Goal: Transaction & Acquisition: Book appointment/travel/reservation

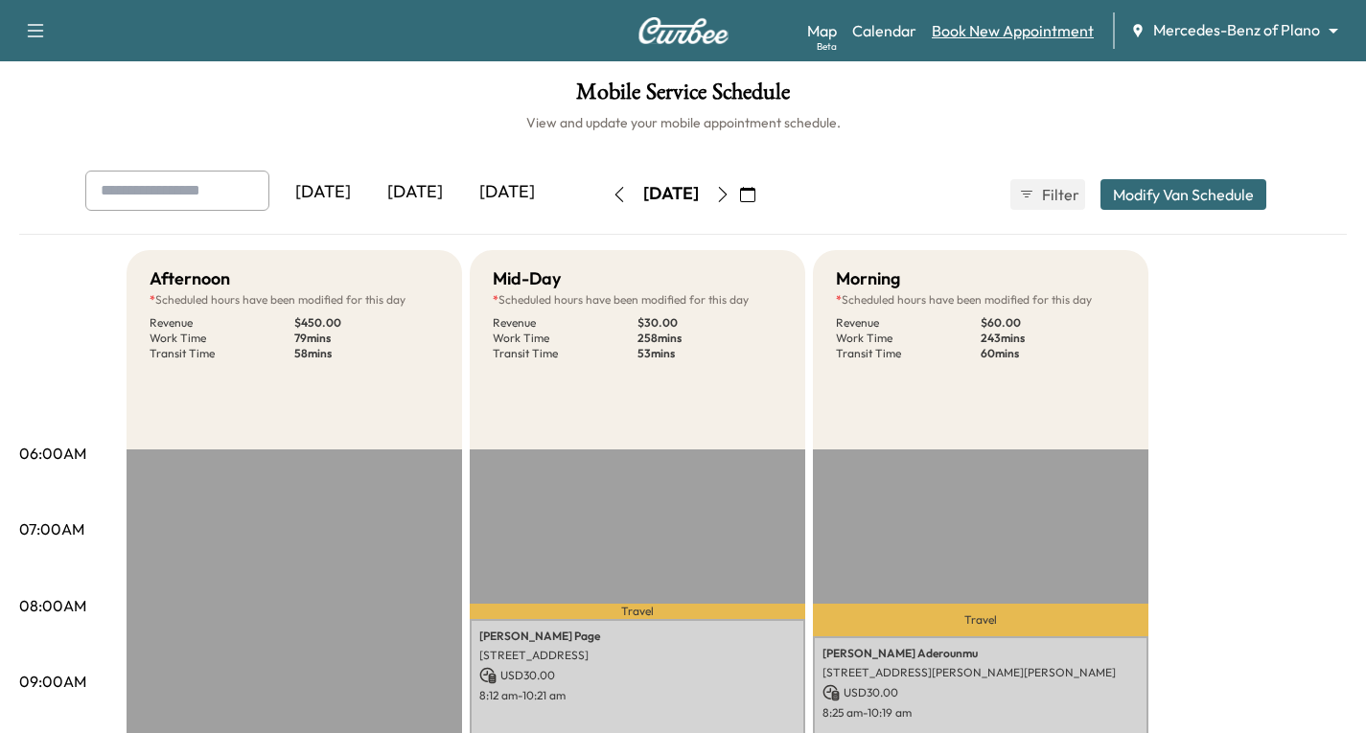
click at [1000, 34] on link "Book New Appointment" at bounding box center [1013, 30] width 162 height 23
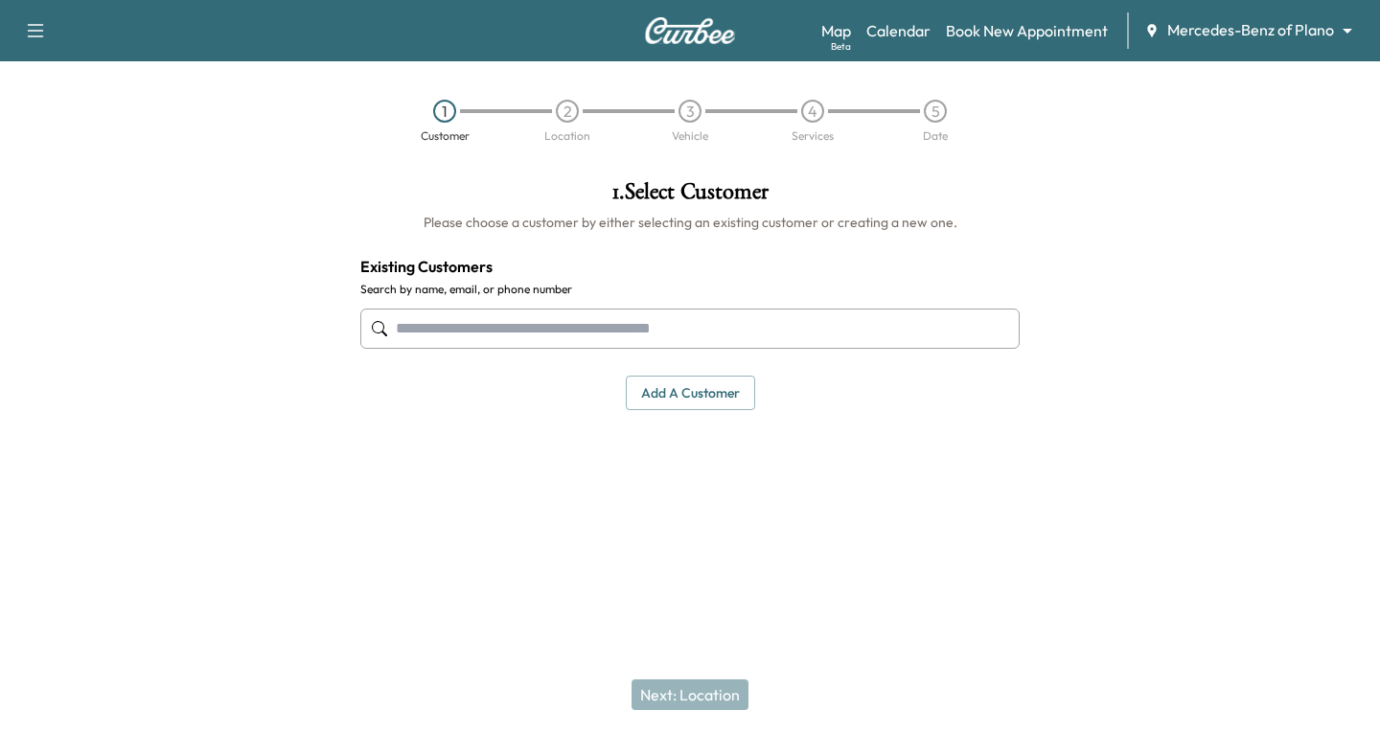
click at [428, 342] on input "text" at bounding box center [689, 329] width 659 height 40
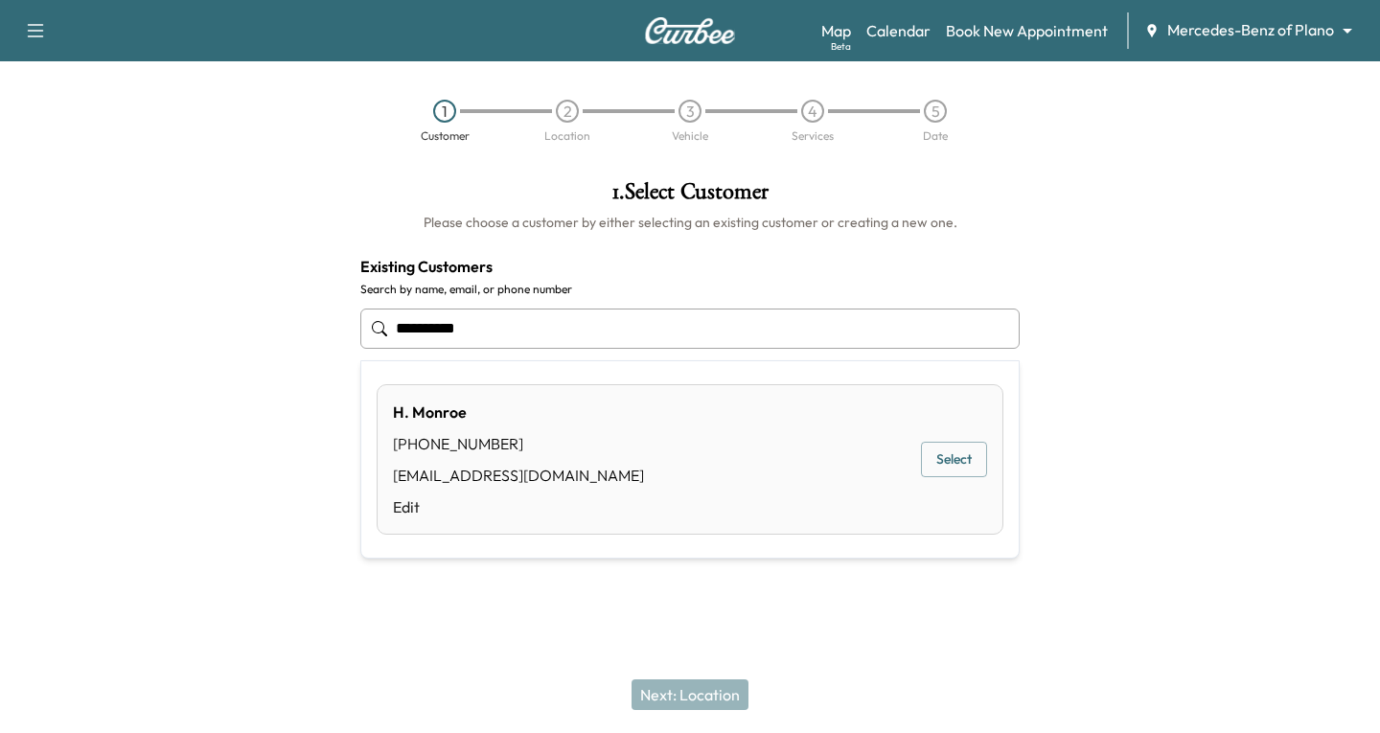
click at [956, 464] on button "Select" at bounding box center [954, 459] width 66 height 35
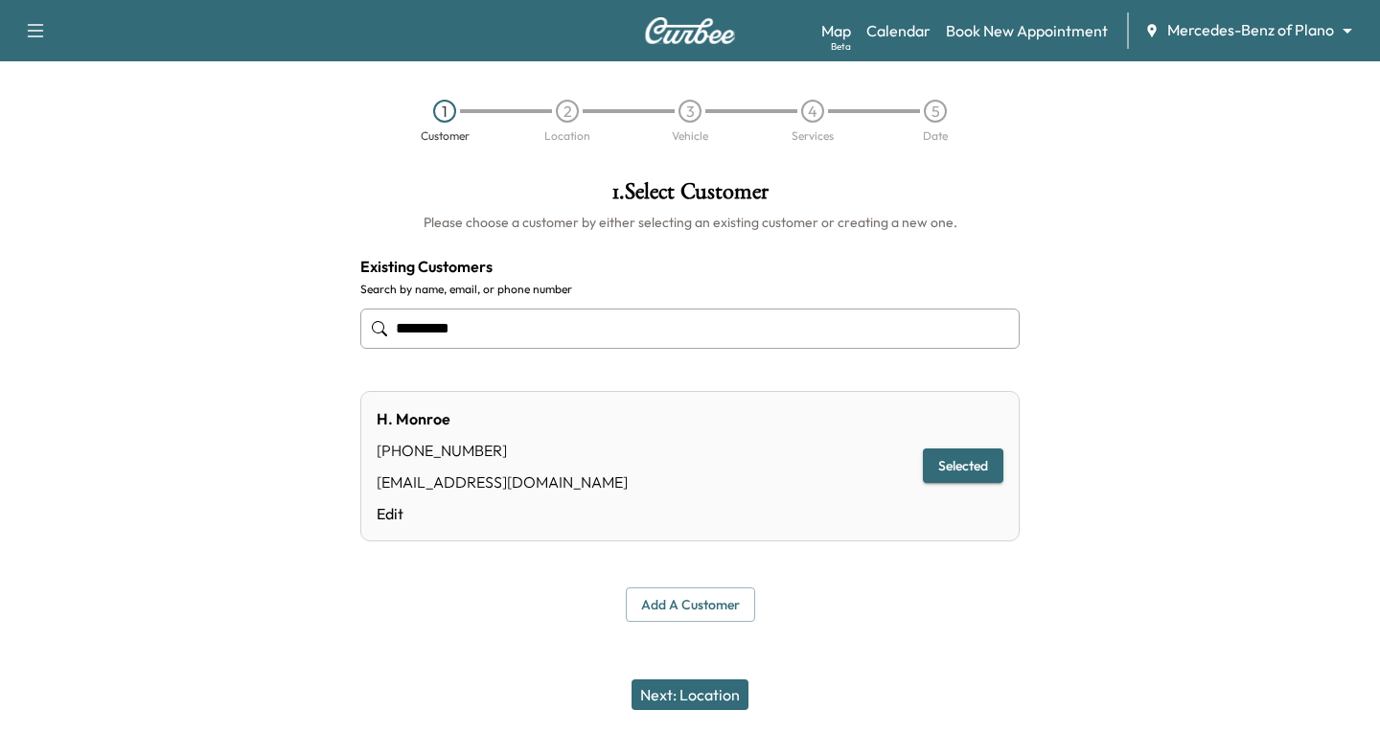
type input "*********"
click at [698, 699] on button "Next: Location" at bounding box center [690, 695] width 117 height 31
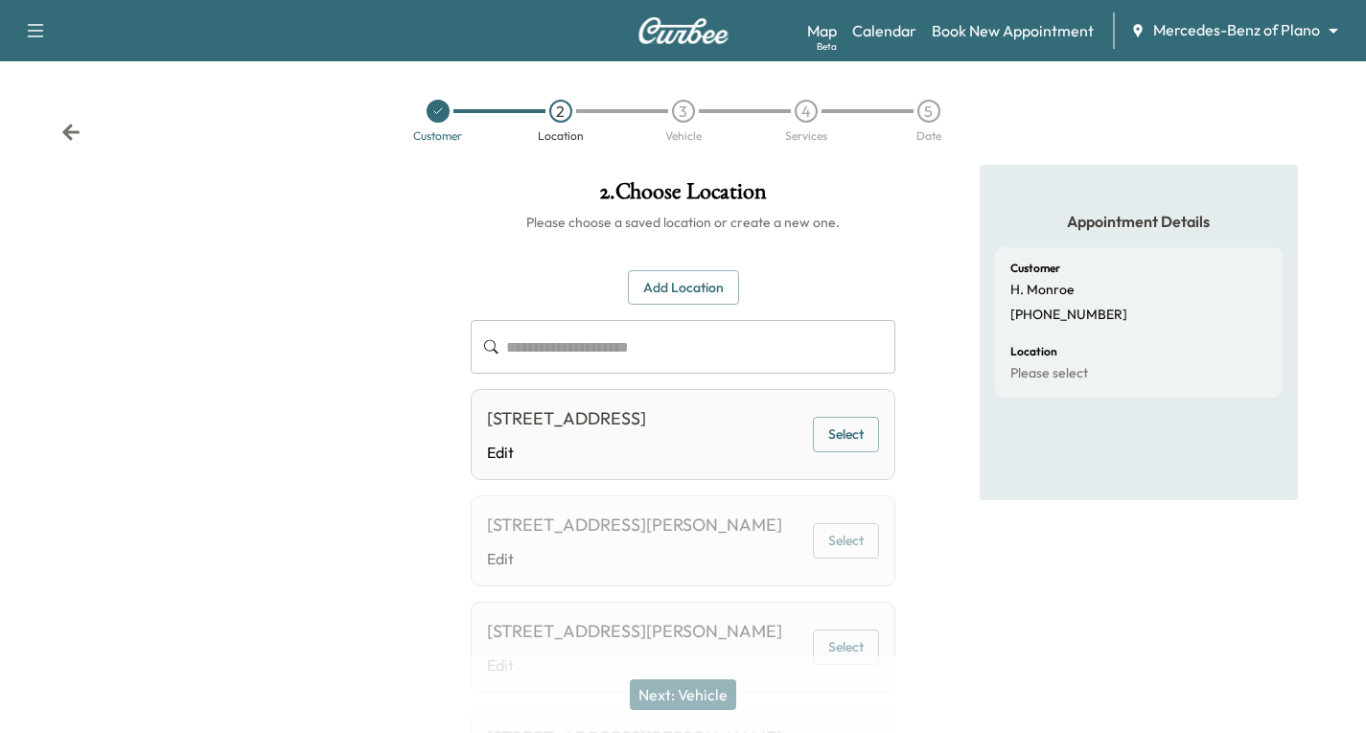
click at [656, 286] on button "Add Location" at bounding box center [683, 287] width 111 height 35
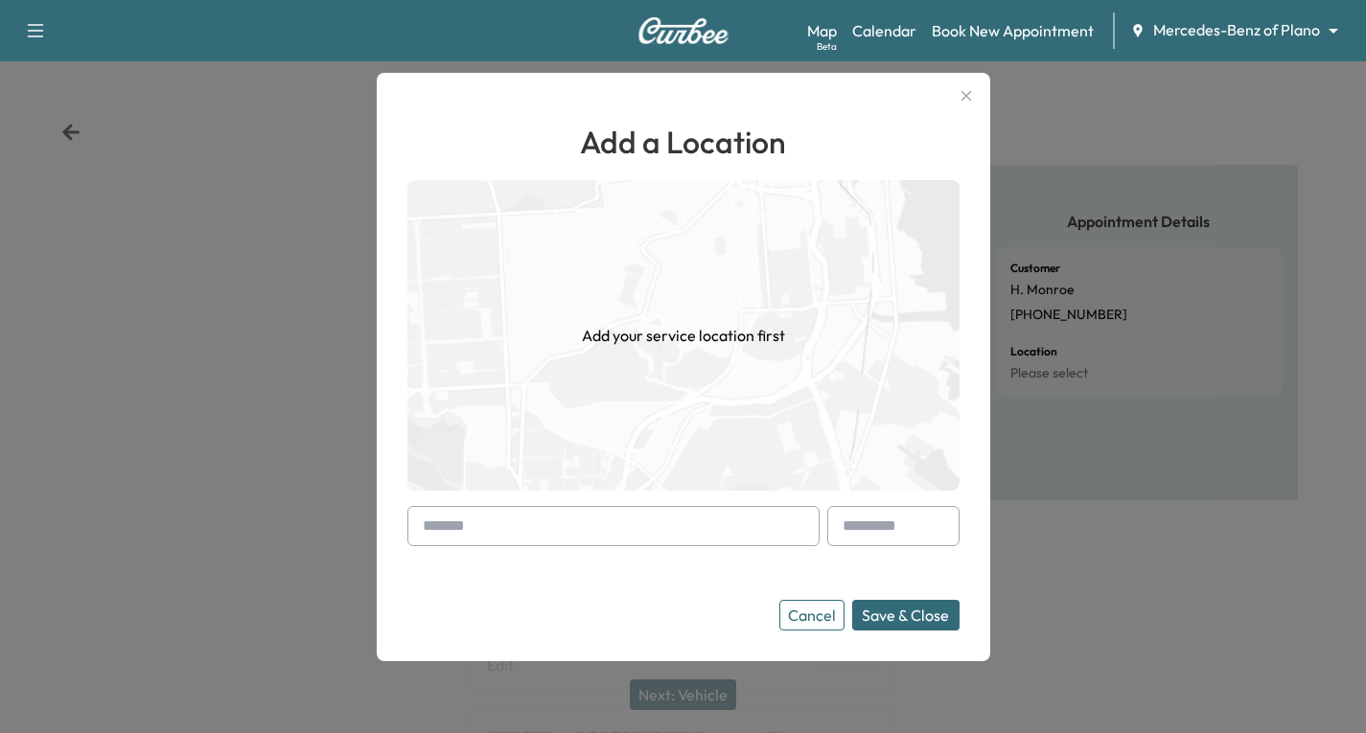
click at [414, 527] on input "text" at bounding box center [613, 526] width 412 height 40
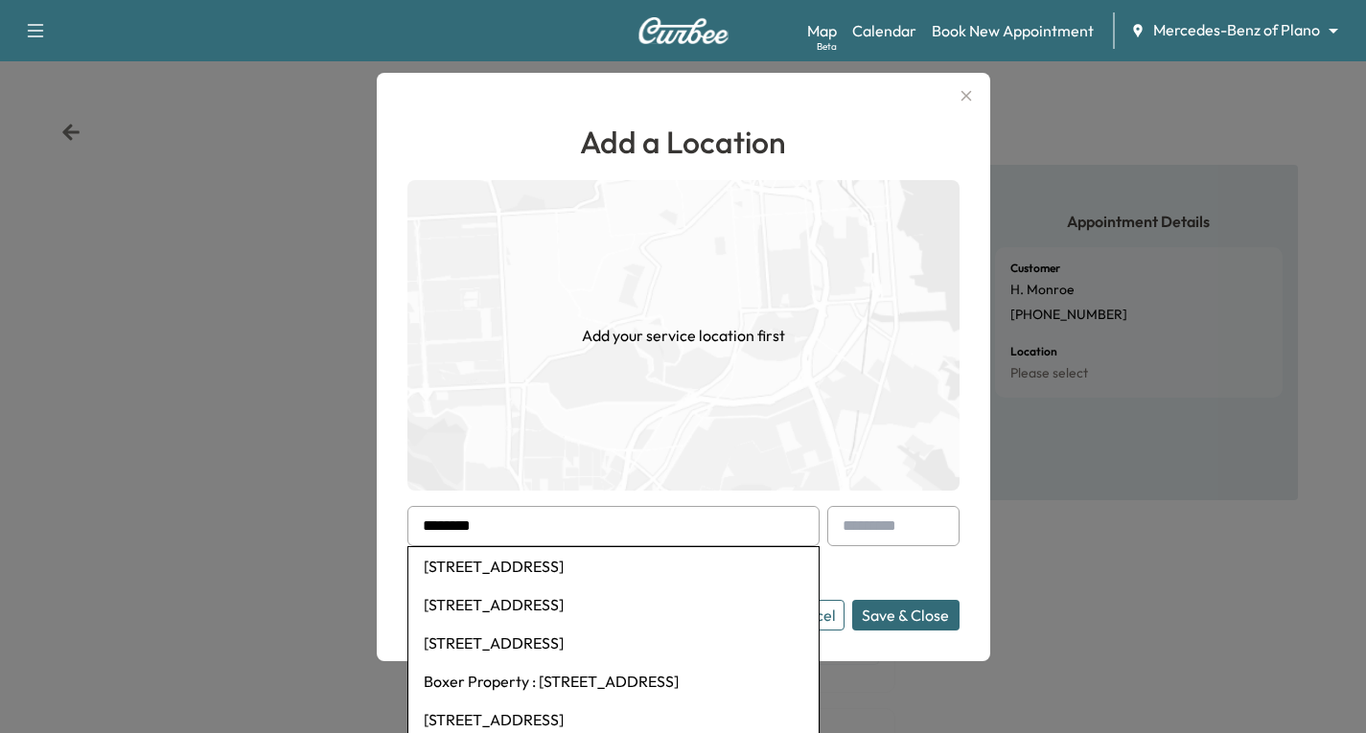
click at [544, 563] on li "[STREET_ADDRESS]" at bounding box center [613, 566] width 410 height 38
type input "**********"
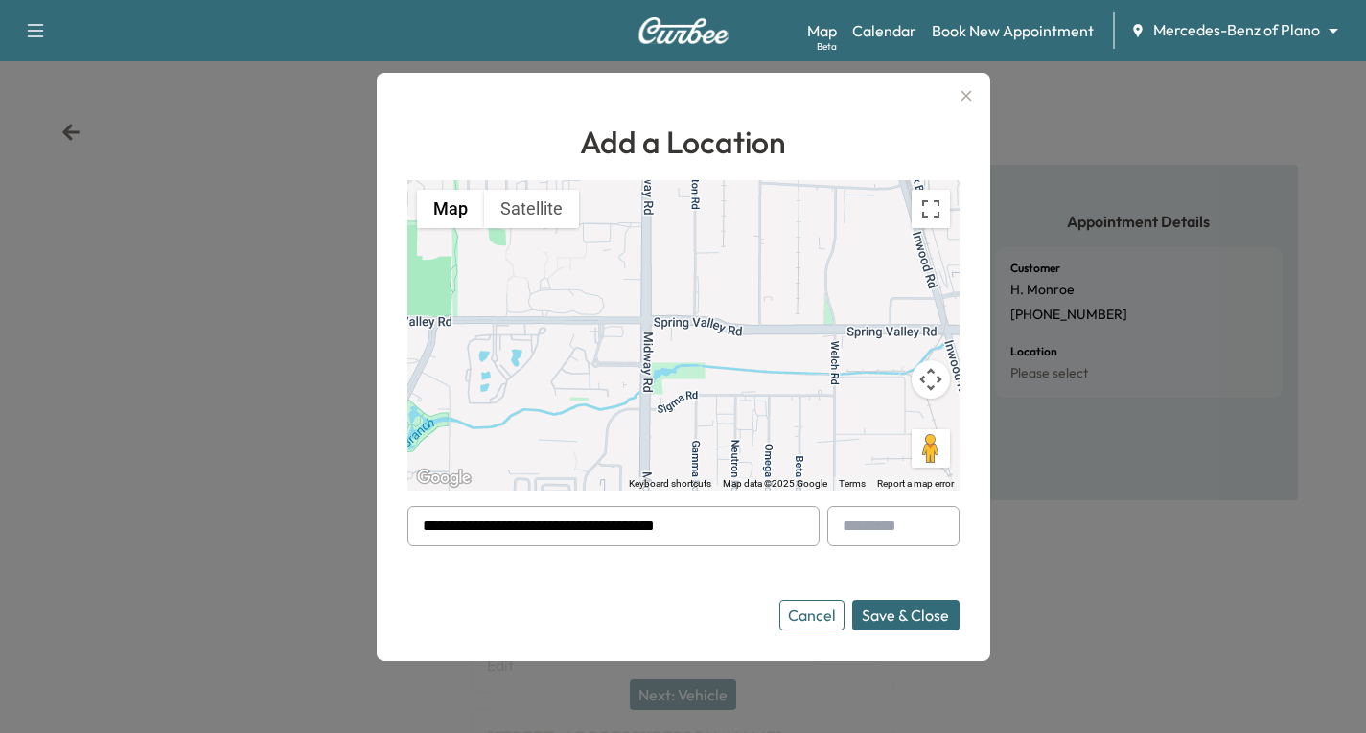
click at [908, 620] on button "Save & Close" at bounding box center [905, 615] width 107 height 31
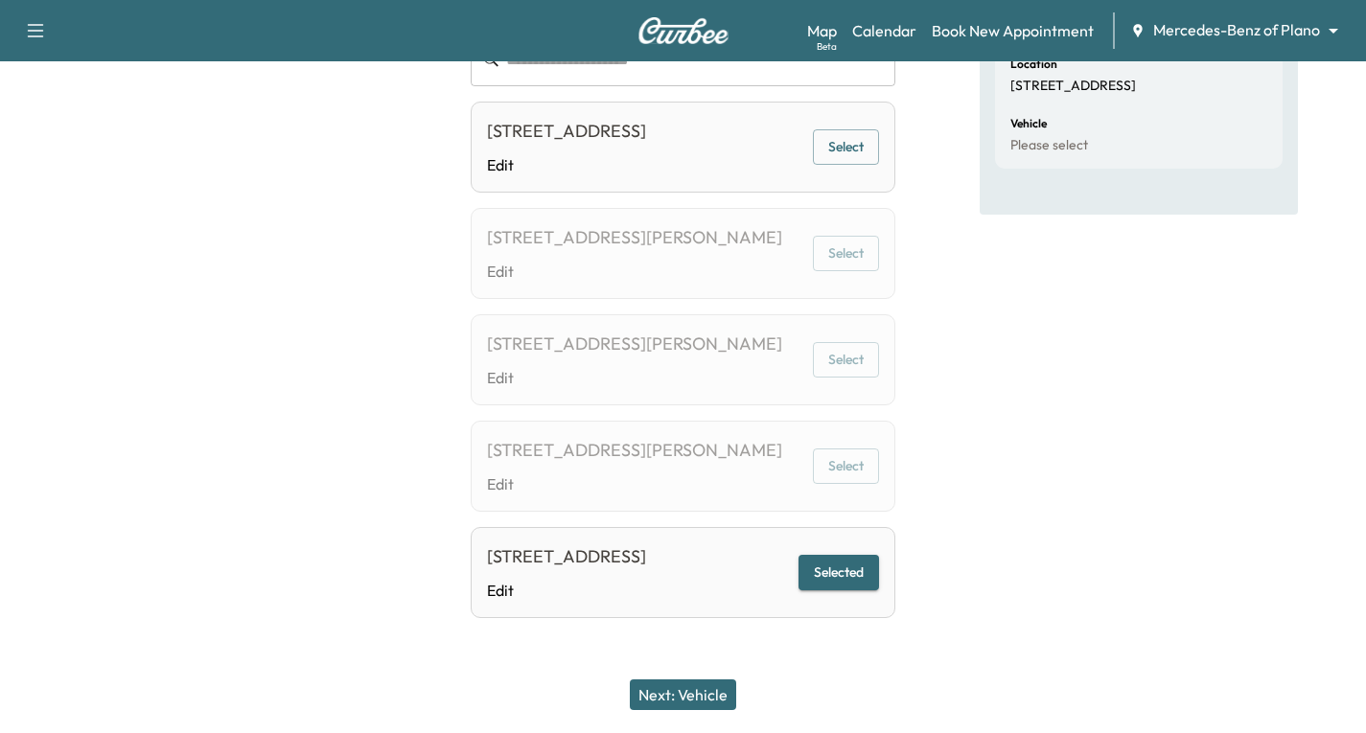
scroll to position [422, 0]
click at [823, 556] on button "Selected" at bounding box center [838, 572] width 81 height 35
click at [688, 696] on button "Next: Vehicle" at bounding box center [683, 695] width 106 height 31
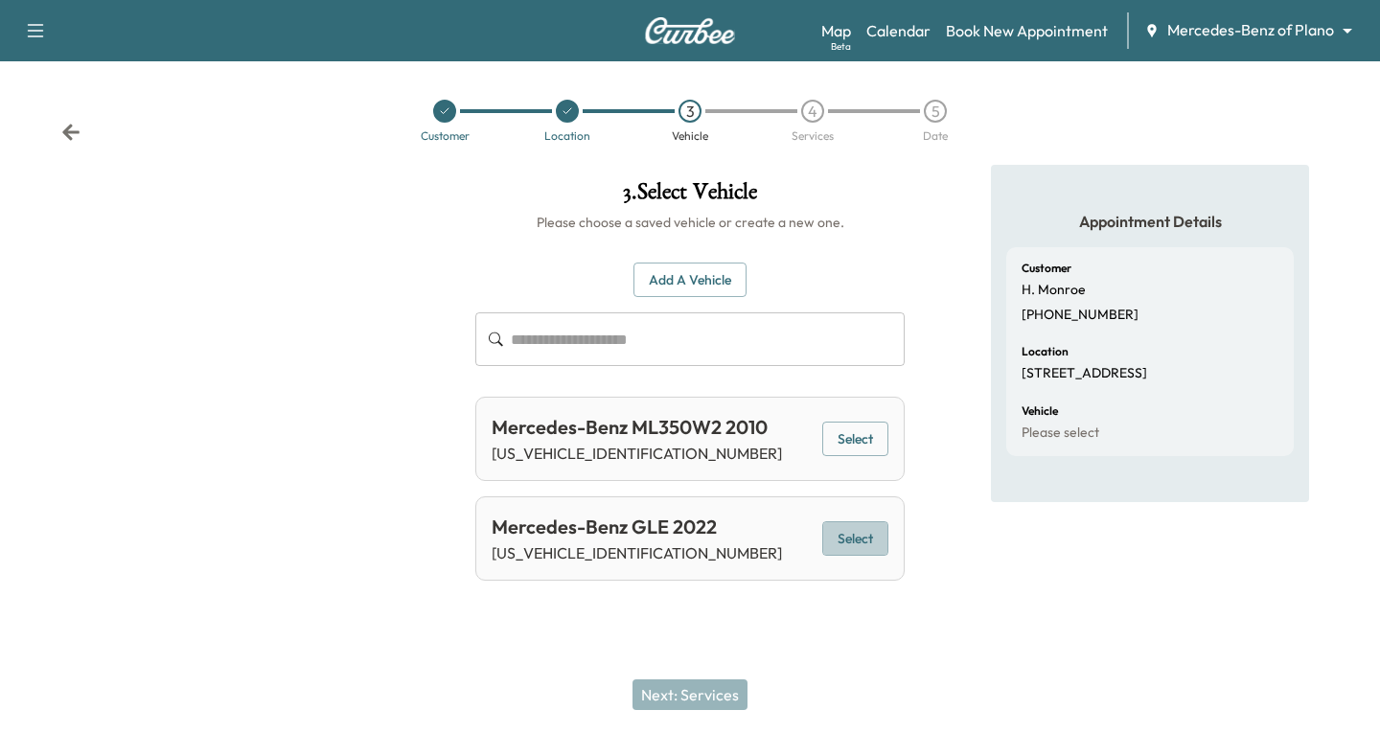
drag, startPoint x: 870, startPoint y: 535, endPoint x: 814, endPoint y: 558, distance: 61.1
click at [870, 532] on button "Select" at bounding box center [855, 538] width 66 height 35
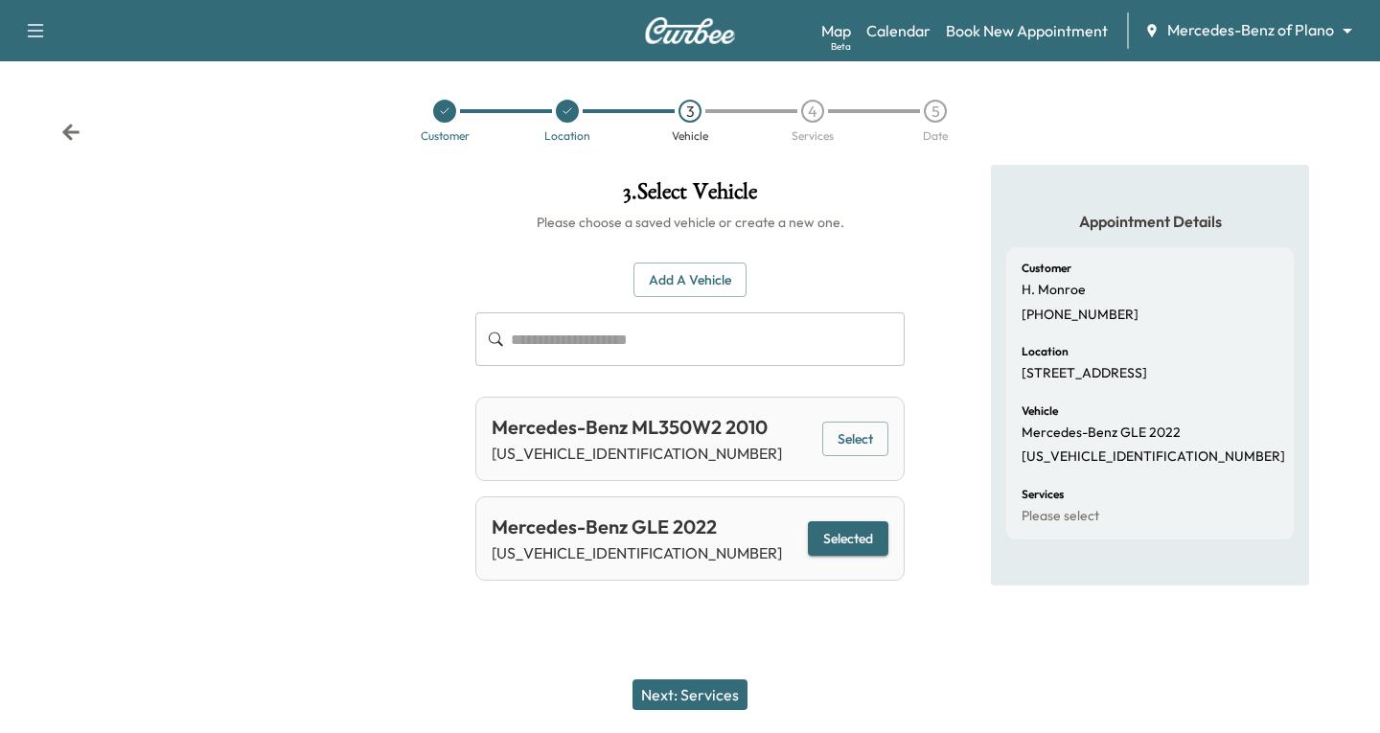
click at [720, 694] on button "Next: Services" at bounding box center [690, 695] width 115 height 31
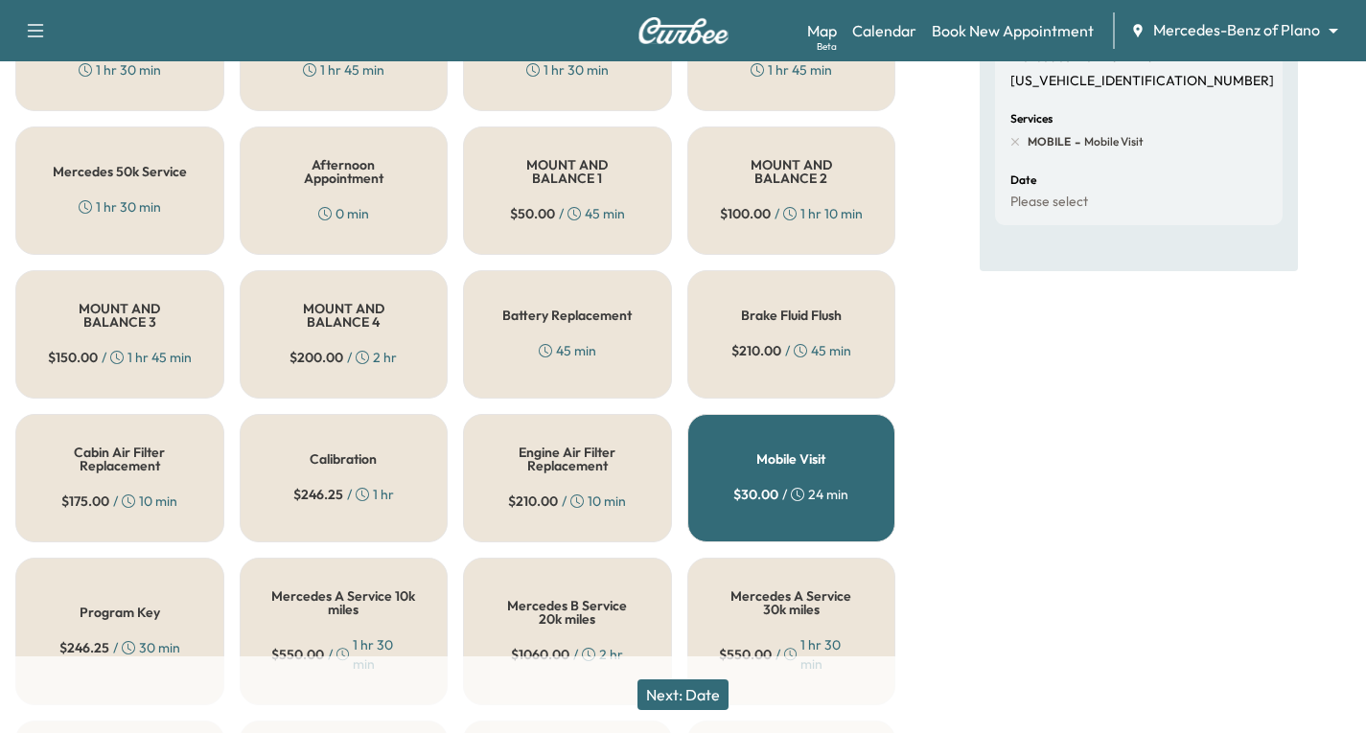
scroll to position [369, 0]
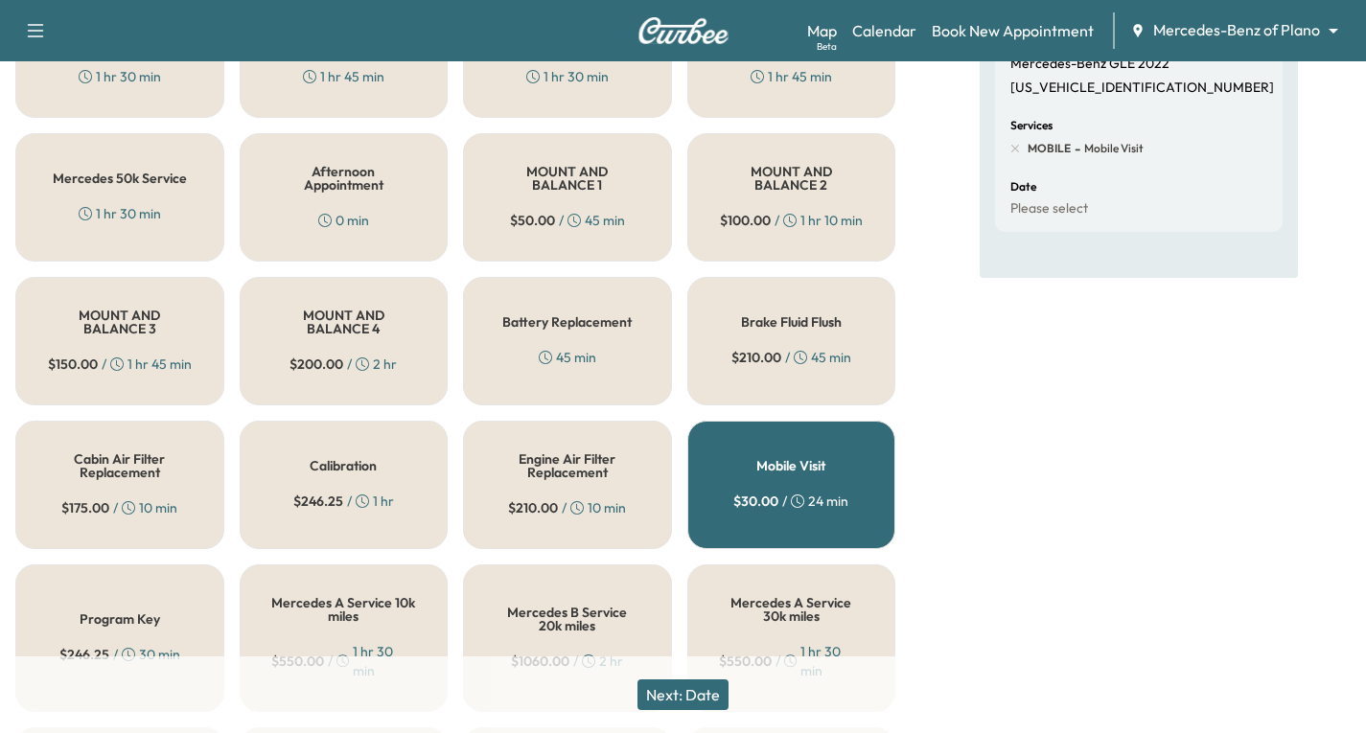
click at [690, 697] on button "Next: Date" at bounding box center [682, 695] width 91 height 31
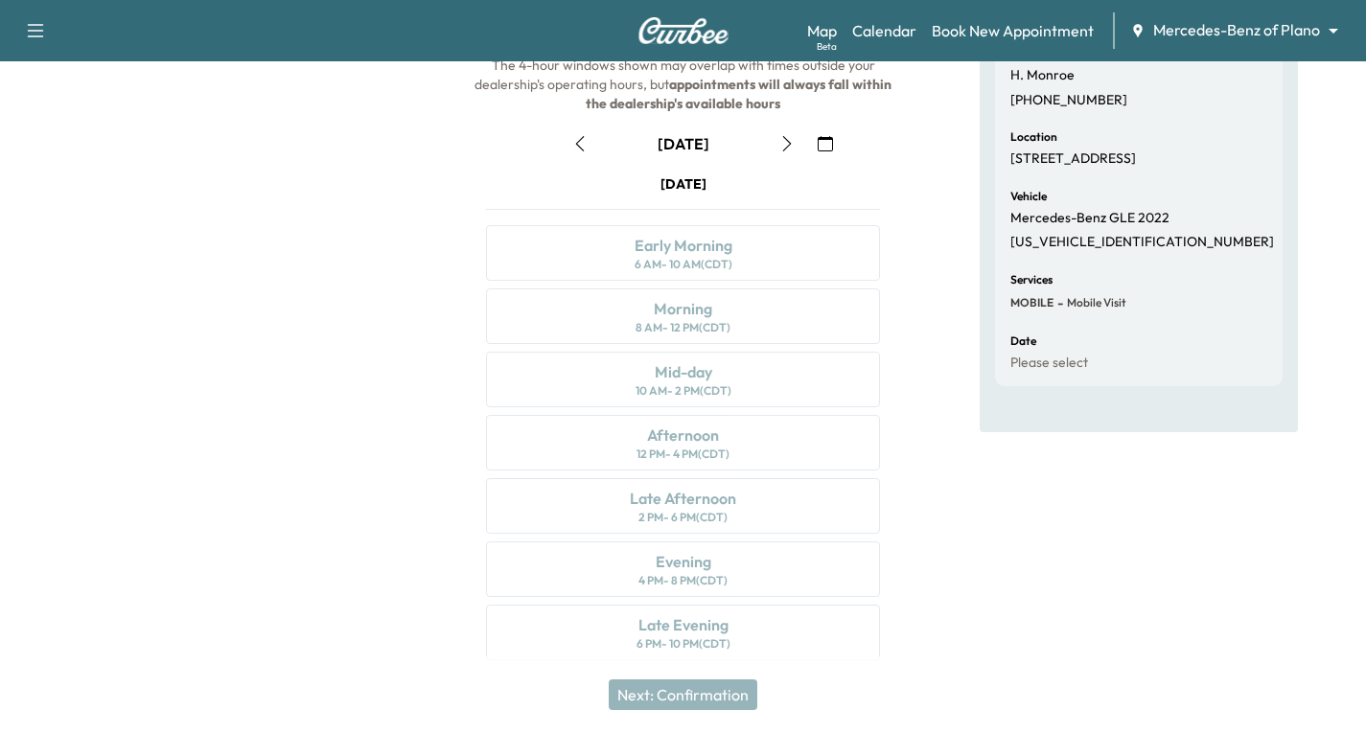
scroll to position [226, 0]
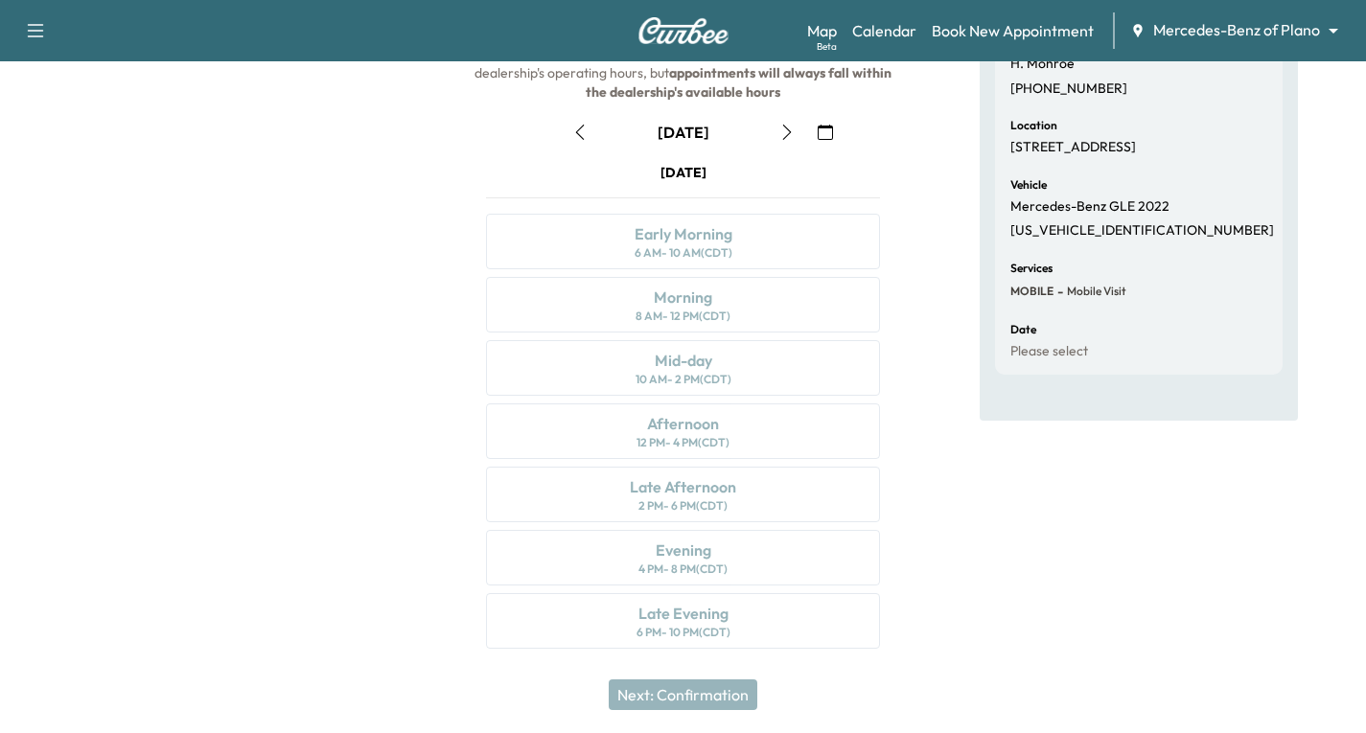
click at [785, 135] on icon "button" at bounding box center [786, 132] width 15 height 15
click at [787, 131] on icon "button" at bounding box center [786, 132] width 15 height 15
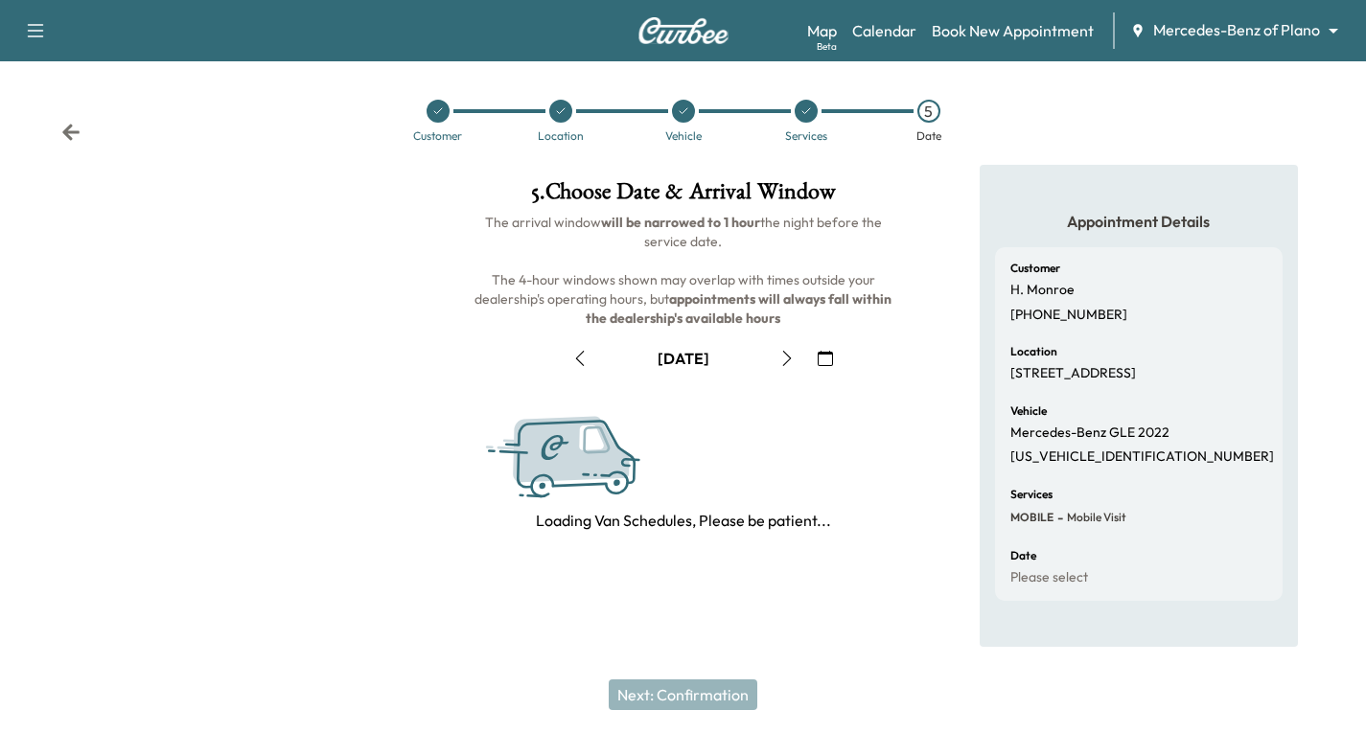
scroll to position [0, 0]
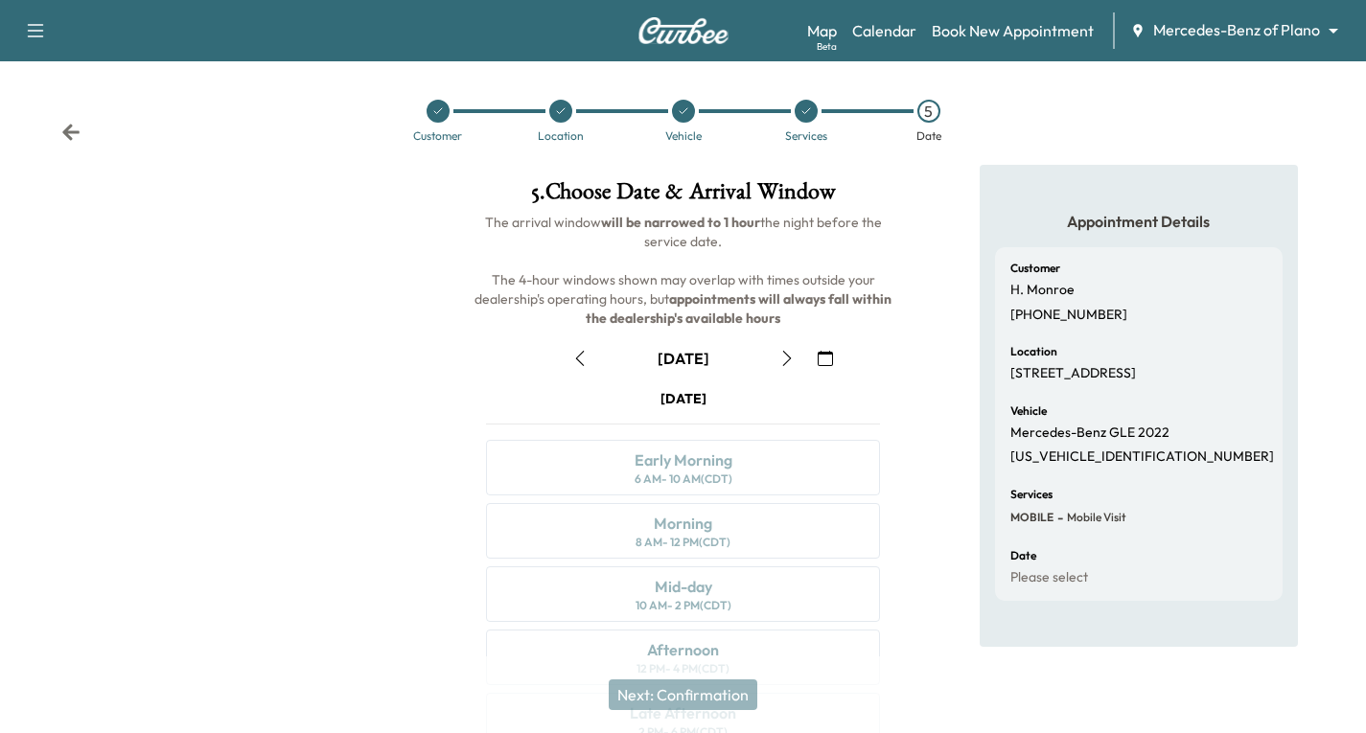
click at [787, 131] on div "Services" at bounding box center [806, 136] width 42 height 12
click at [788, 359] on icon "button" at bounding box center [786, 358] width 15 height 15
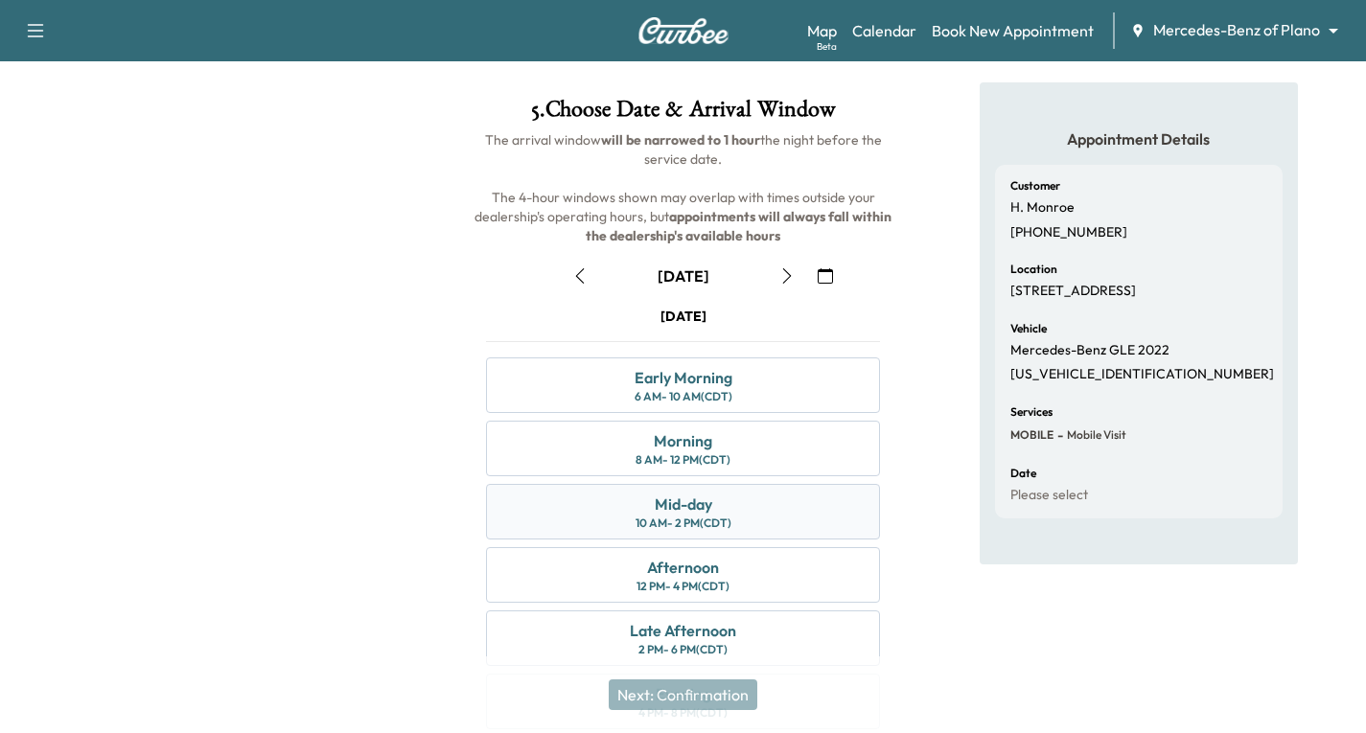
scroll to position [192, 0]
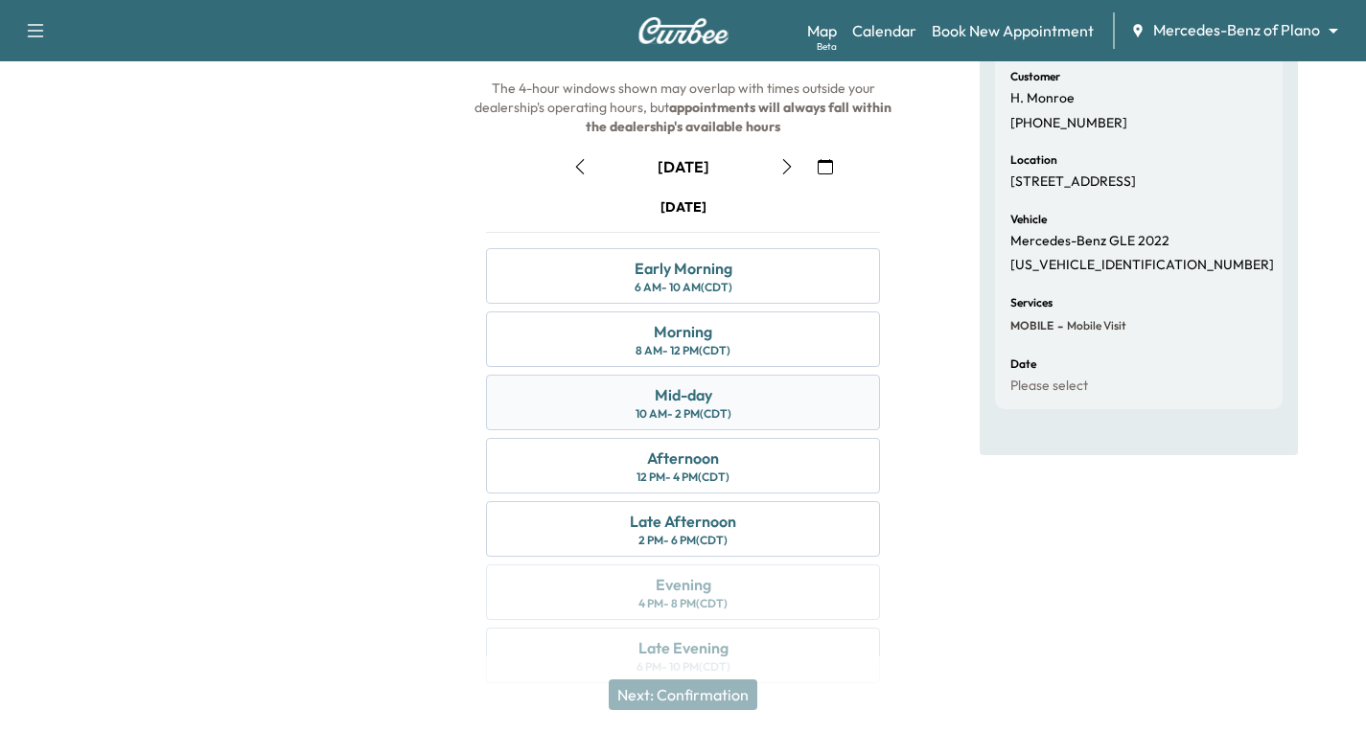
click at [682, 408] on div "10 AM - 2 PM (CDT)" at bounding box center [684, 413] width 96 height 15
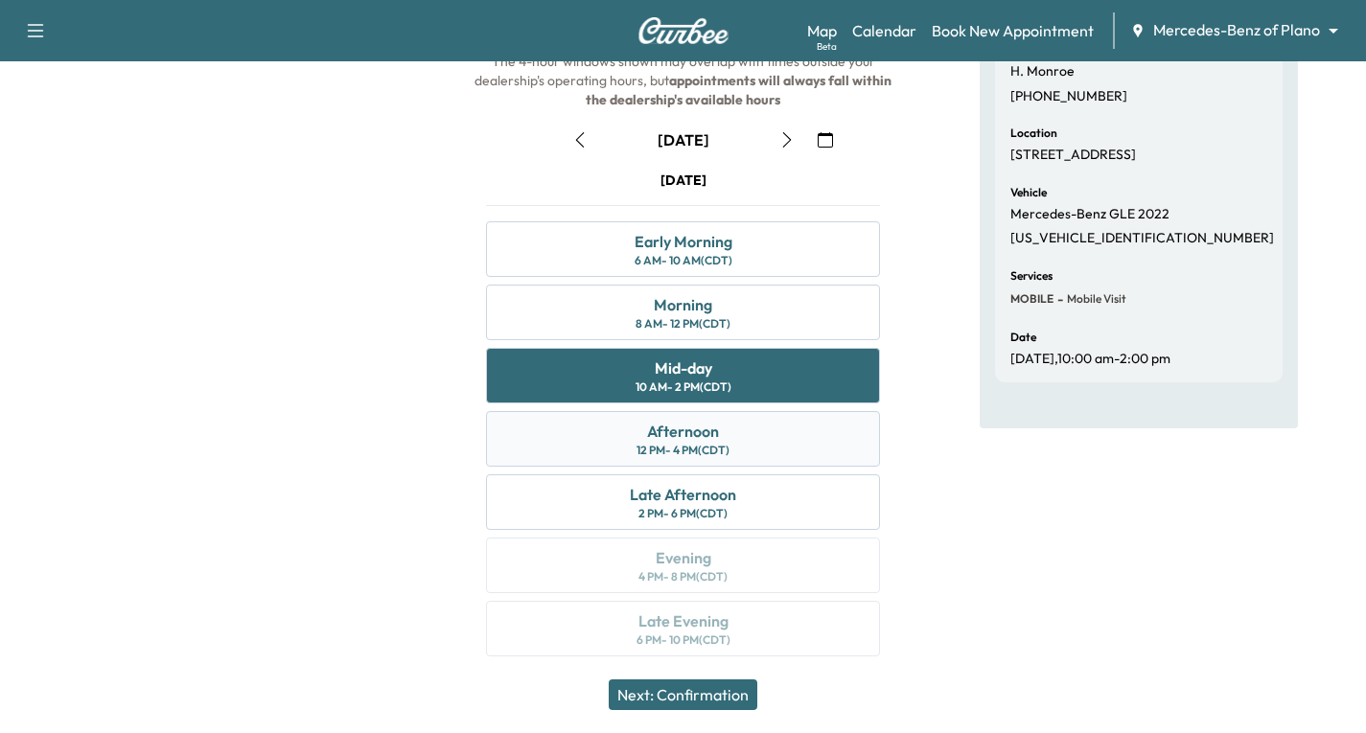
scroll to position [226, 0]
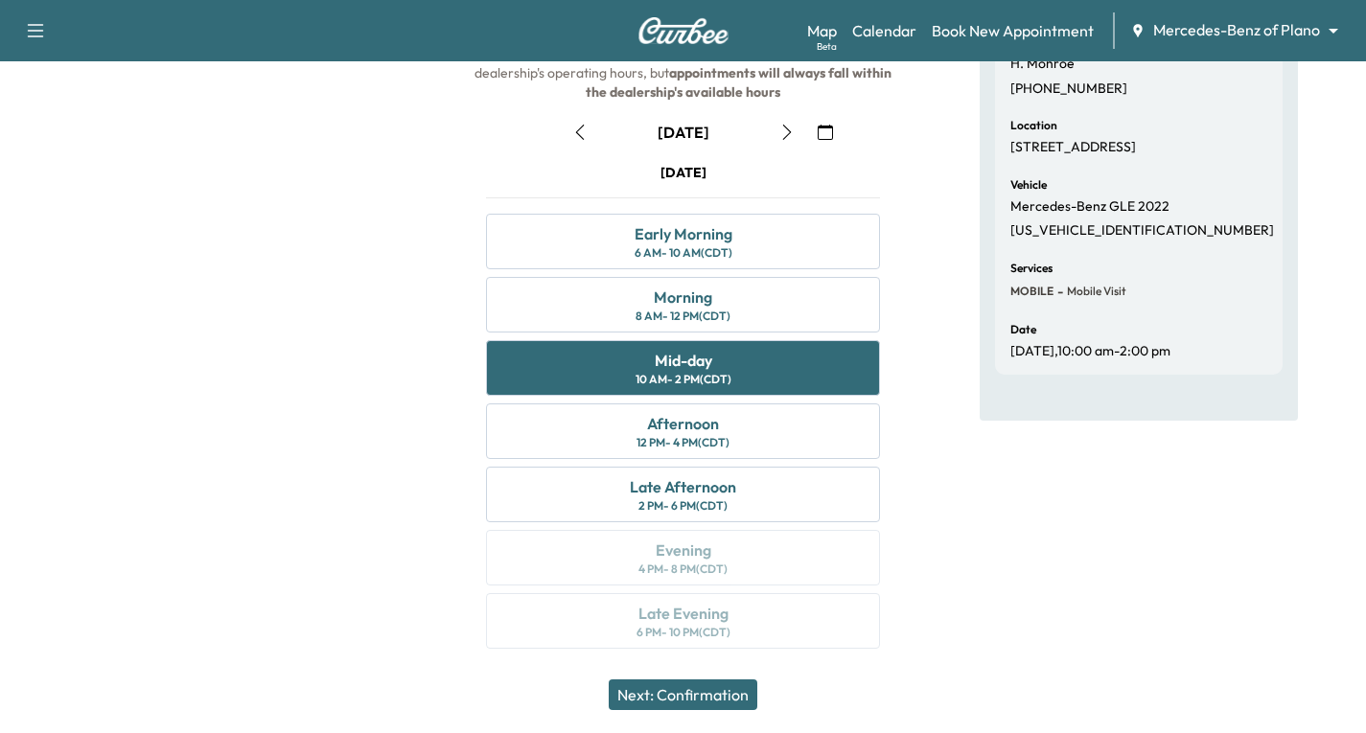
click at [659, 691] on button "Next: Confirmation" at bounding box center [683, 695] width 149 height 31
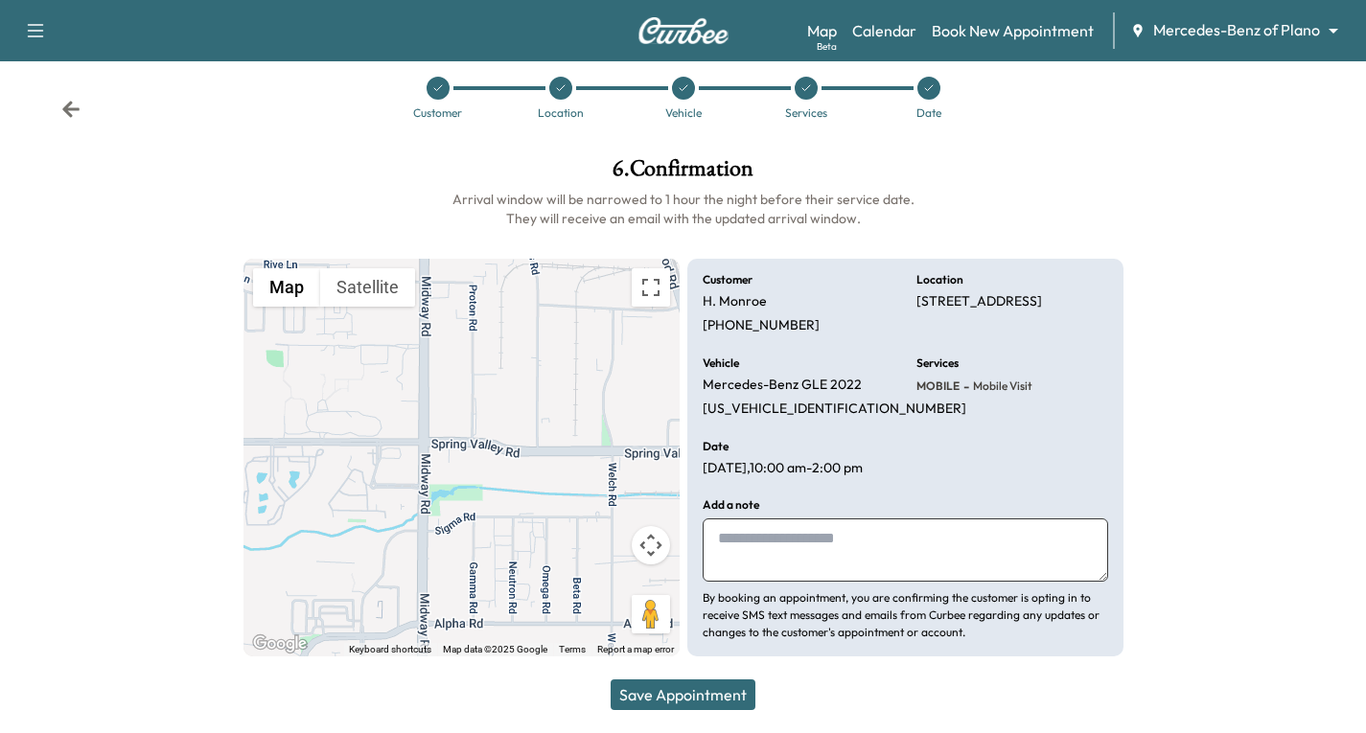
click at [679, 689] on button "Save Appointment" at bounding box center [683, 695] width 145 height 31
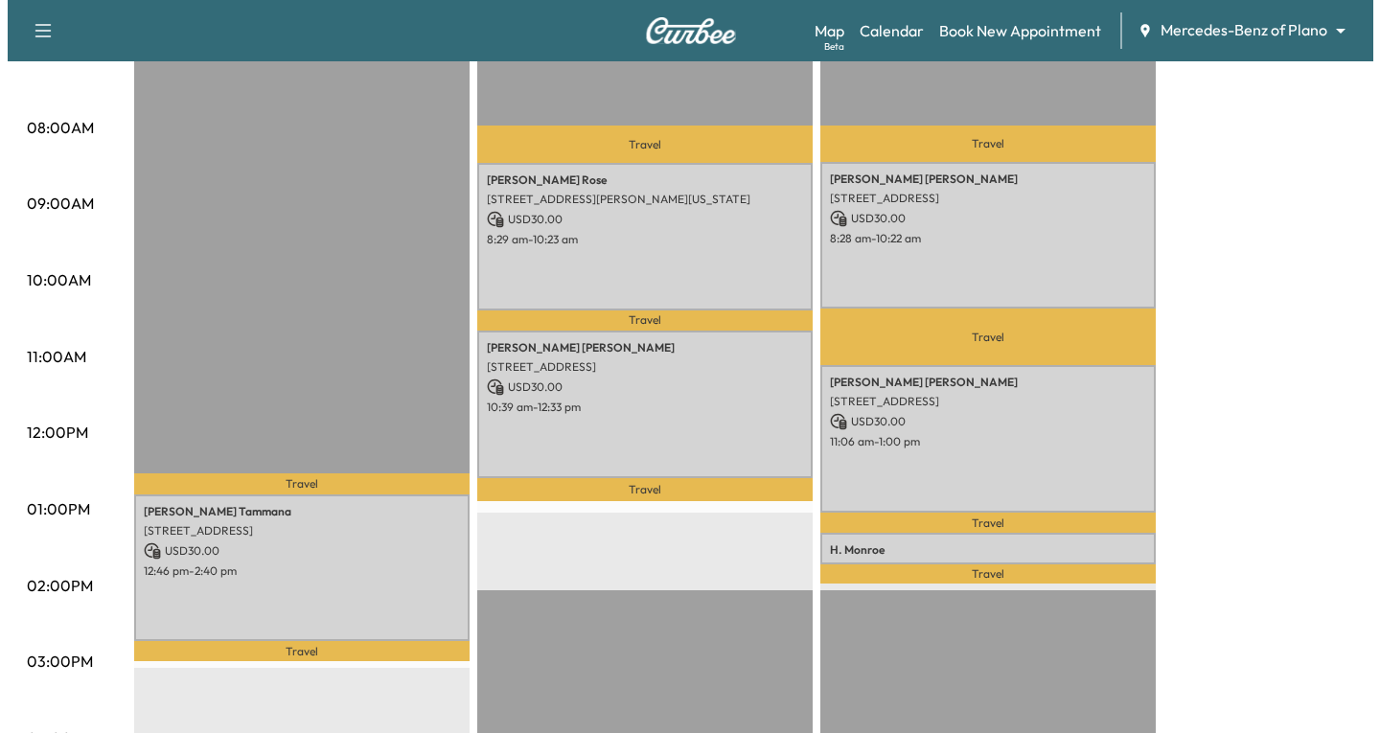
scroll to position [479, 0]
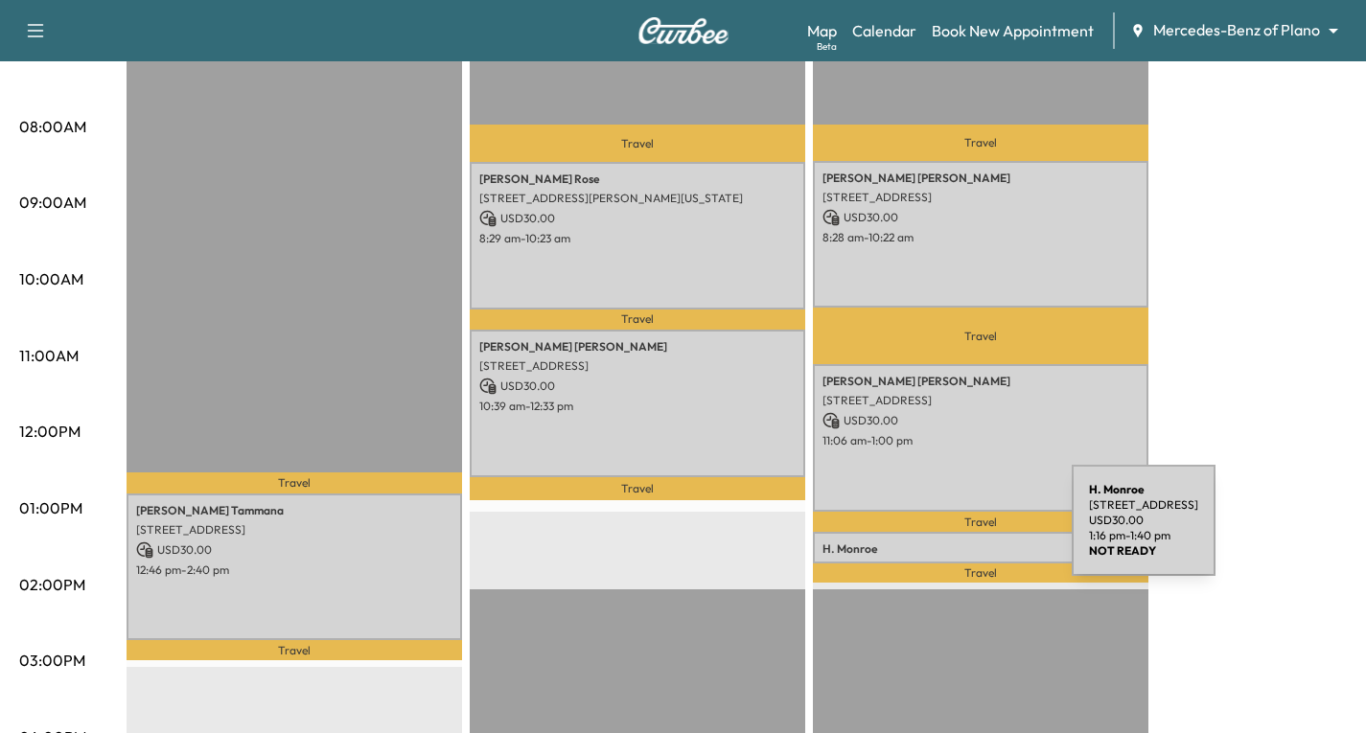
click at [928, 532] on div "[PERSON_NAME] [STREET_ADDRESS] USD 30.00 1:16 pm - 1:40 pm" at bounding box center [981, 547] width 336 height 31
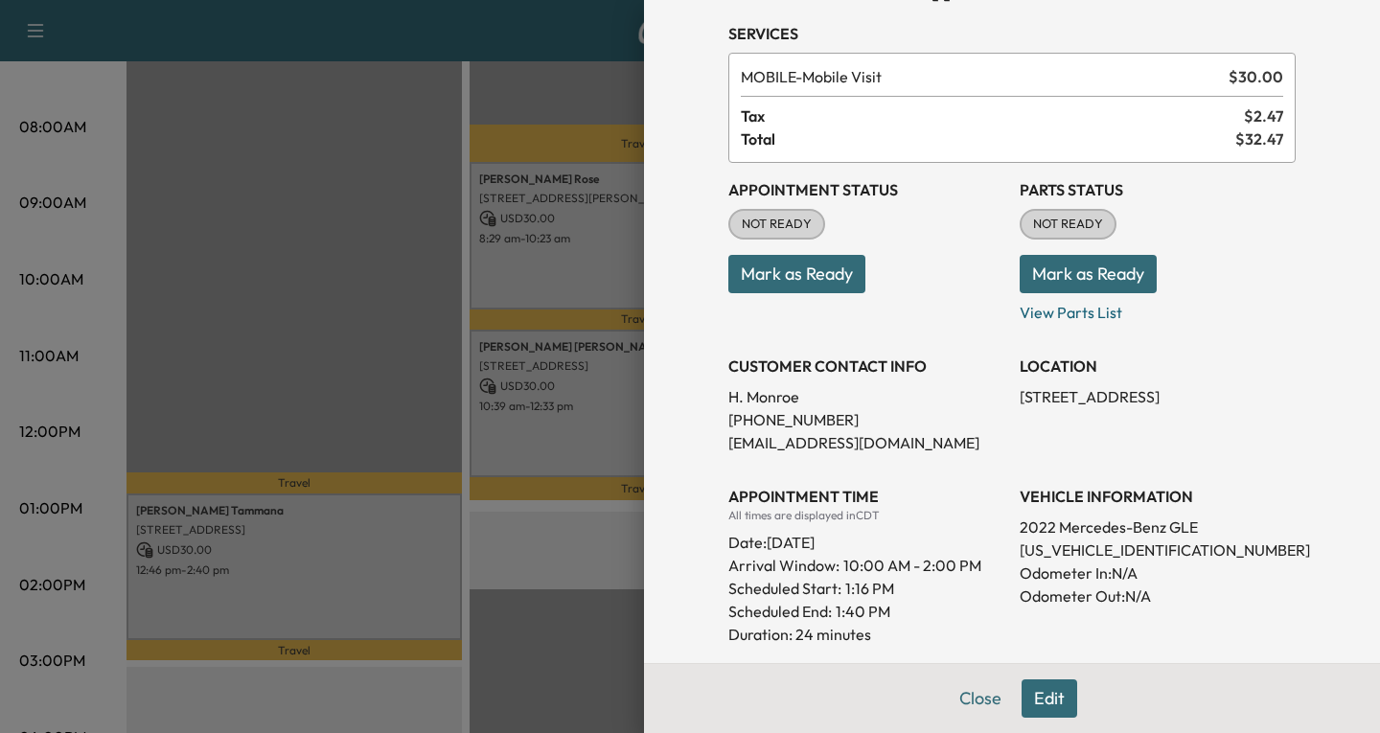
scroll to position [96, 0]
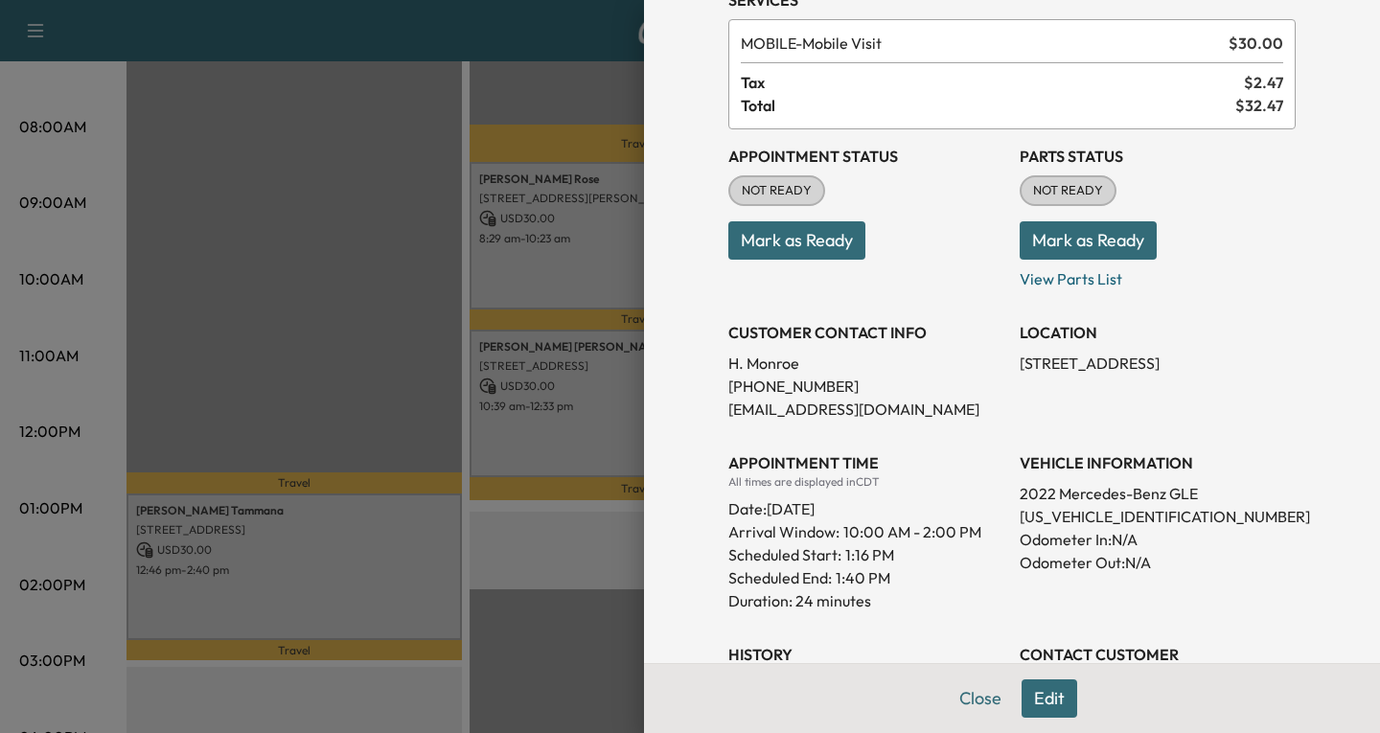
click at [591, 568] on div at bounding box center [690, 366] width 1380 height 733
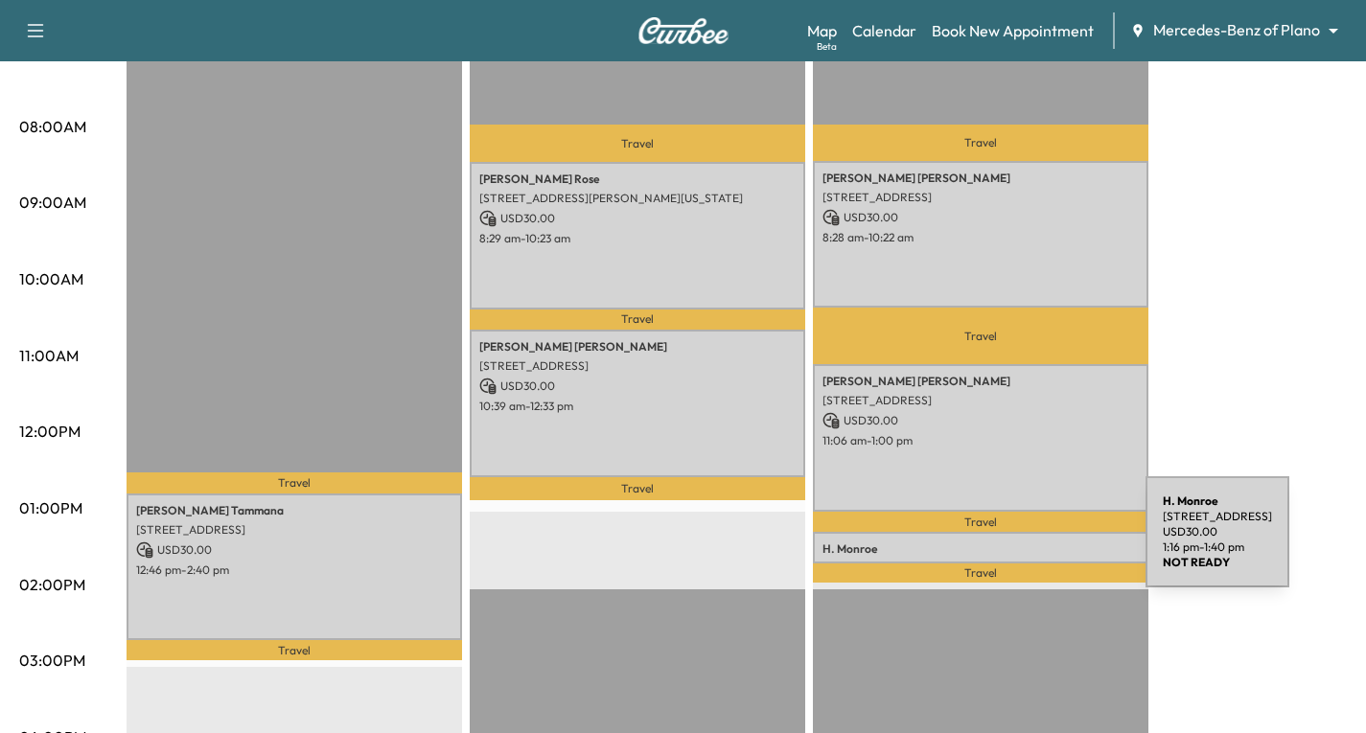
click at [1002, 544] on p "[PERSON_NAME]" at bounding box center [980, 549] width 316 height 15
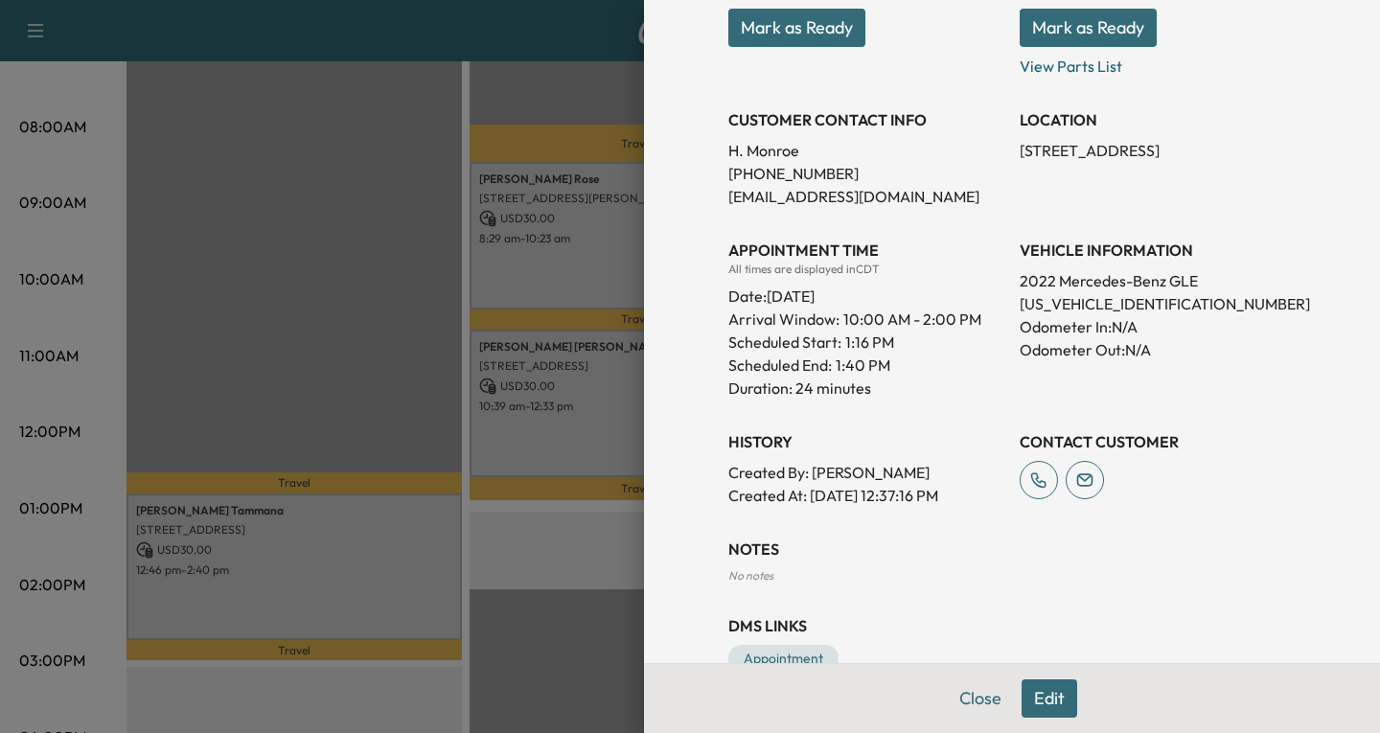
scroll to position [356, 0]
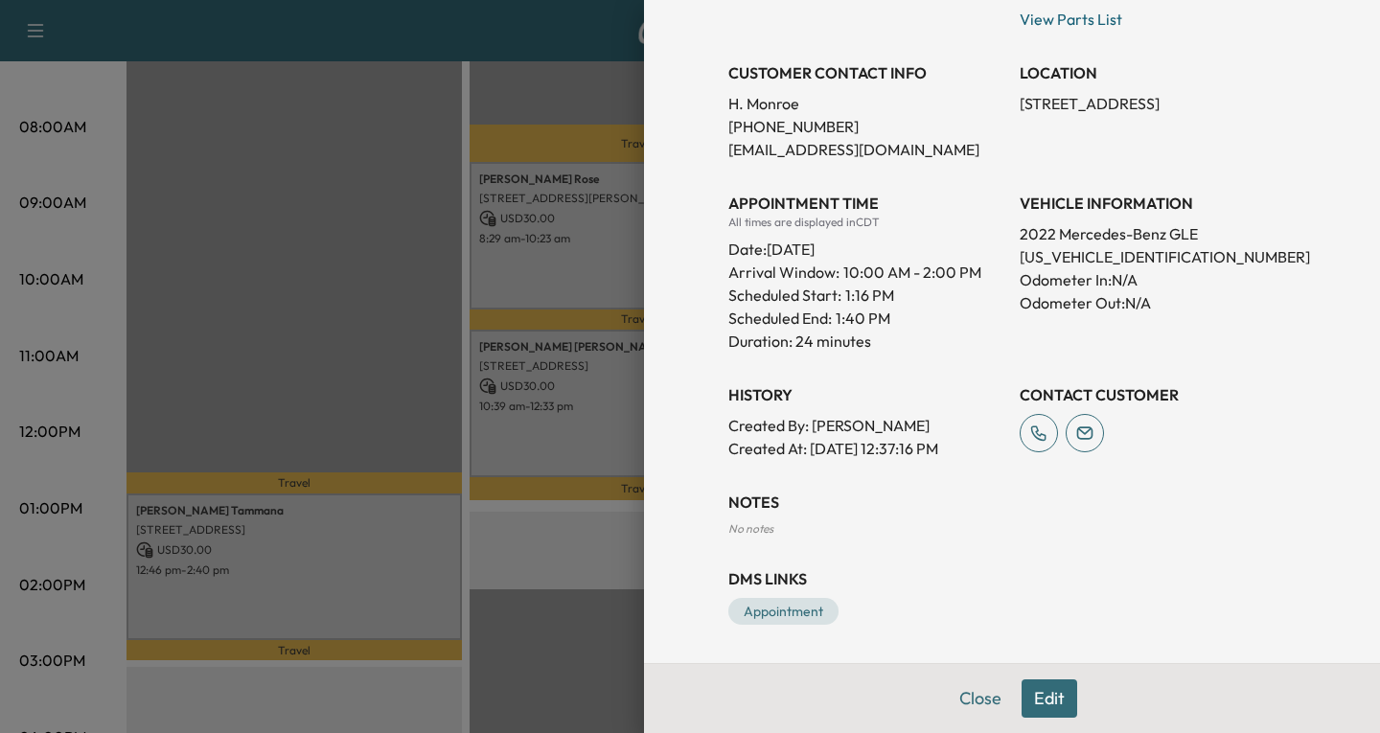
click at [1047, 697] on button "Edit" at bounding box center [1050, 699] width 56 height 38
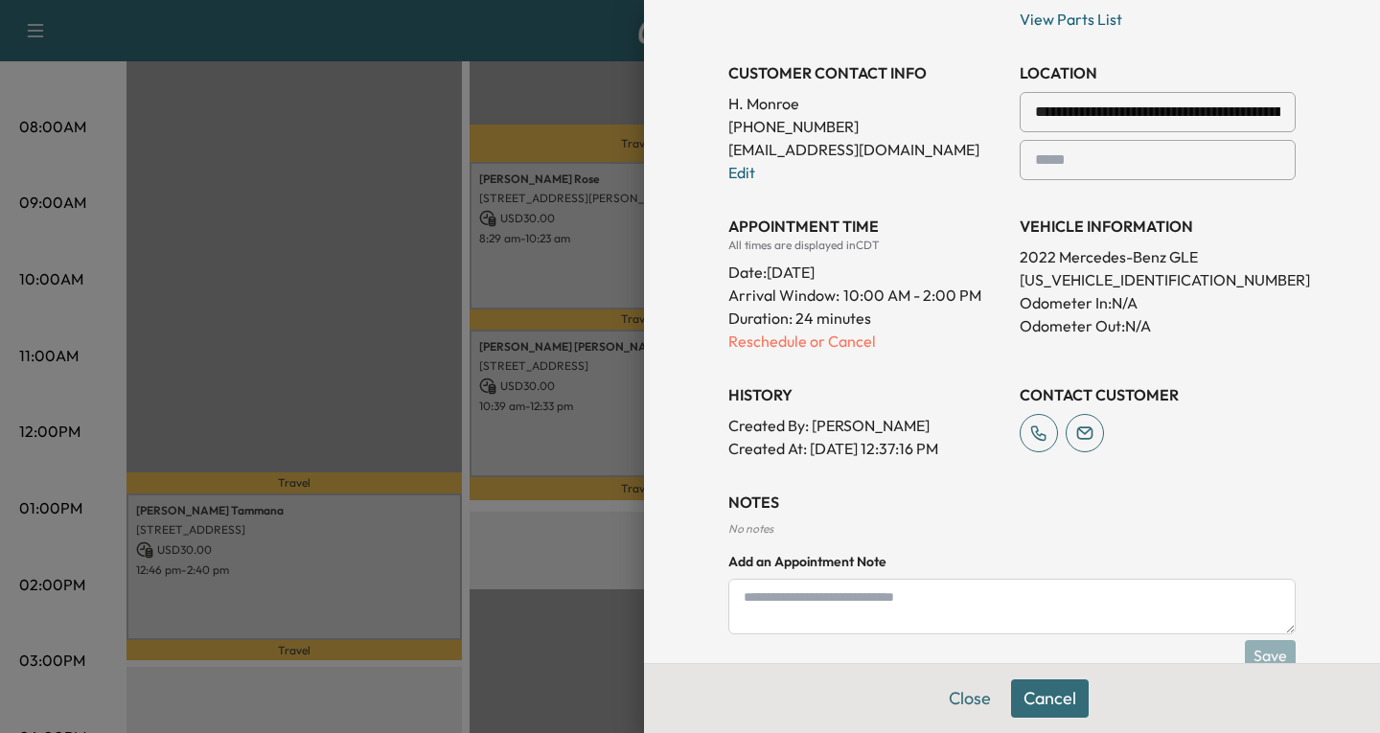
click at [778, 605] on textarea at bounding box center [1012, 607] width 567 height 56
type textarea "**********"
click at [1258, 651] on button "Save" at bounding box center [1270, 655] width 51 height 31
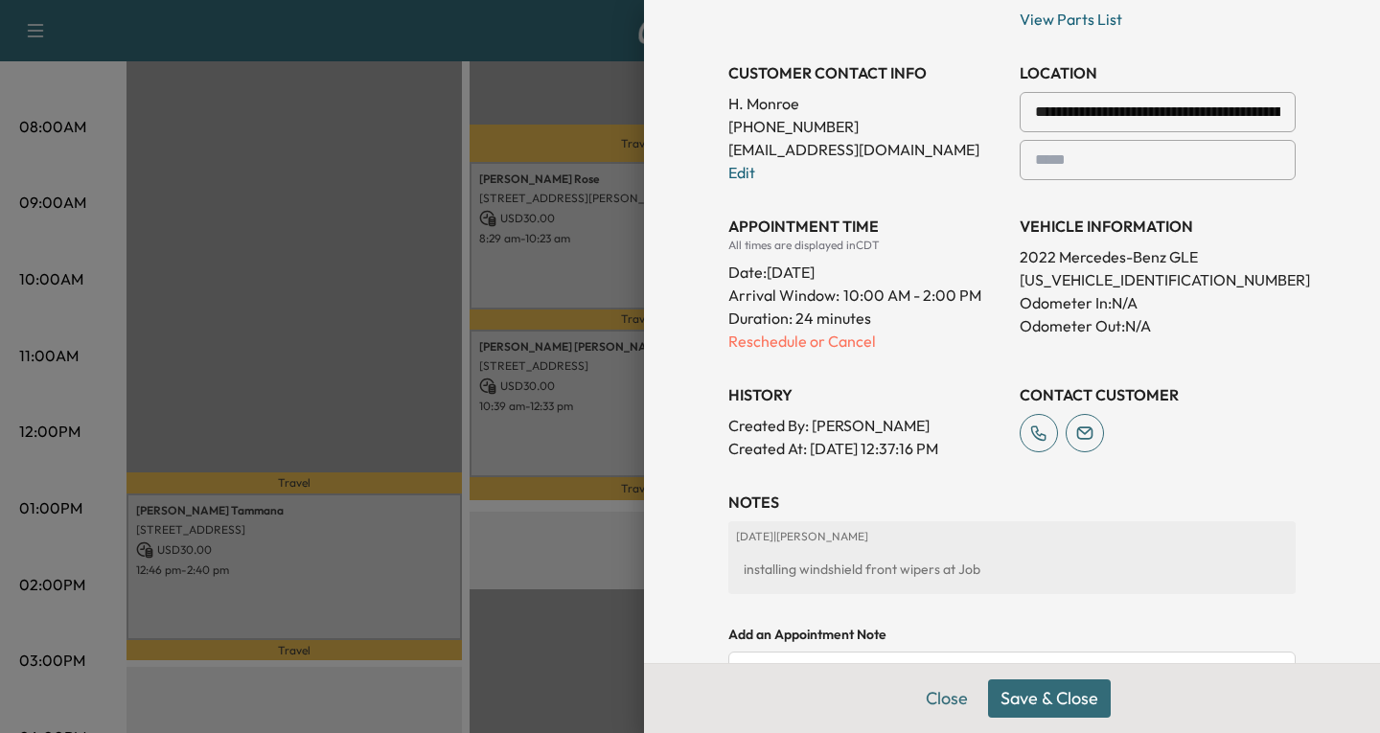
click at [1042, 688] on button "Save & Close" at bounding box center [1049, 699] width 123 height 38
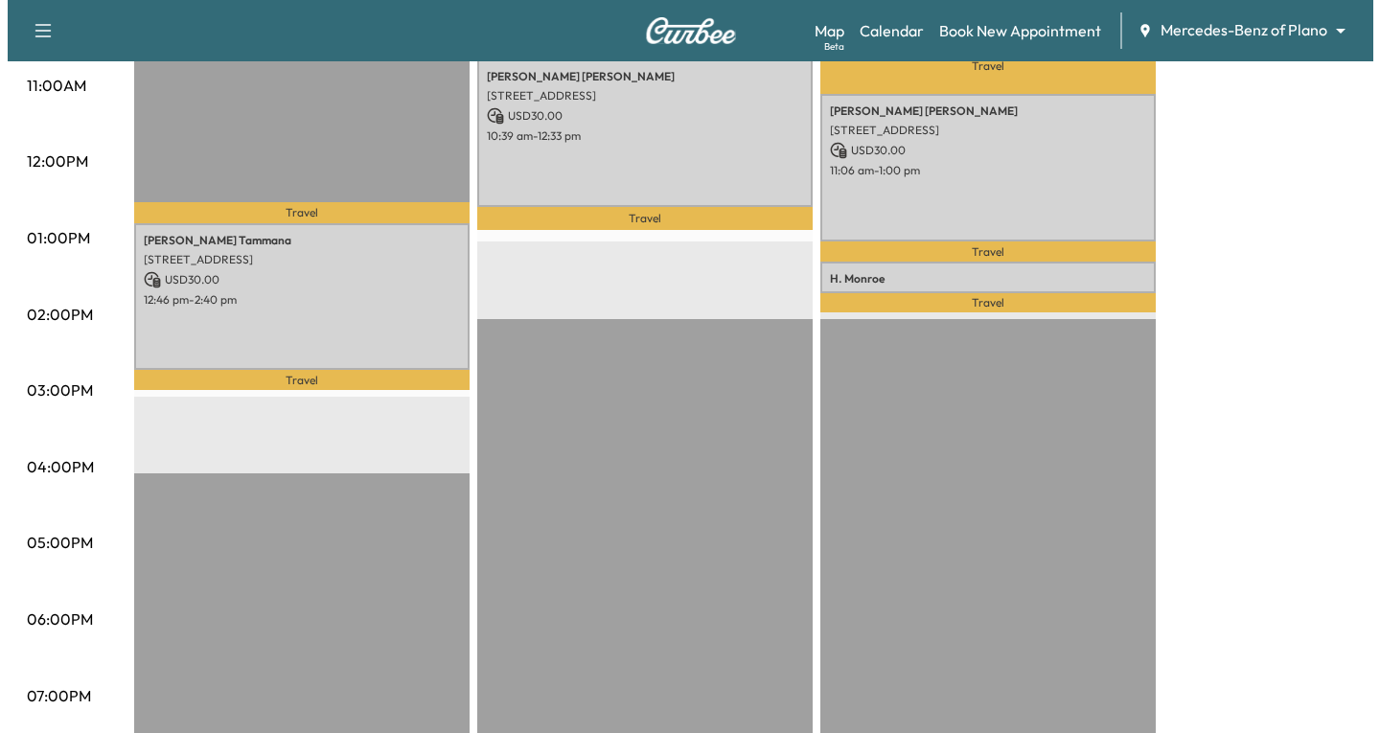
scroll to position [767, 0]
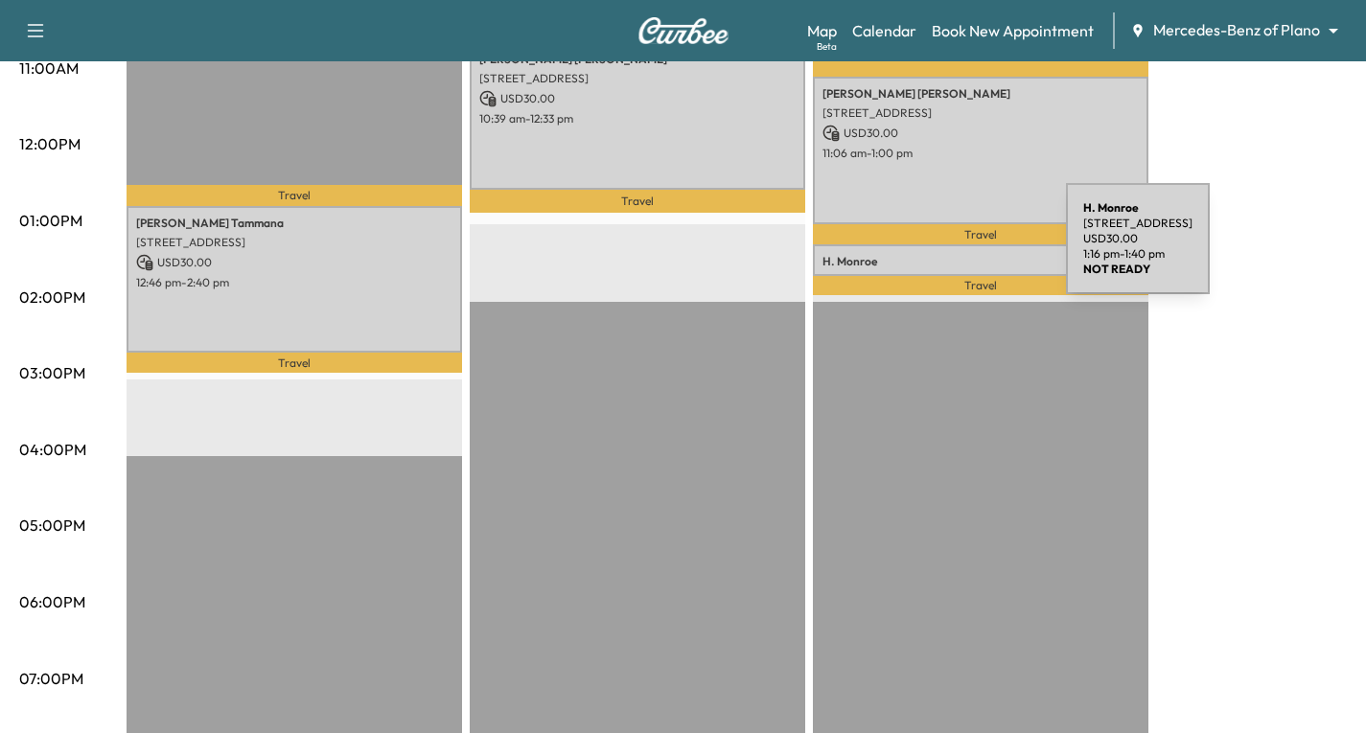
click at [922, 254] on p "[PERSON_NAME]" at bounding box center [980, 261] width 316 height 15
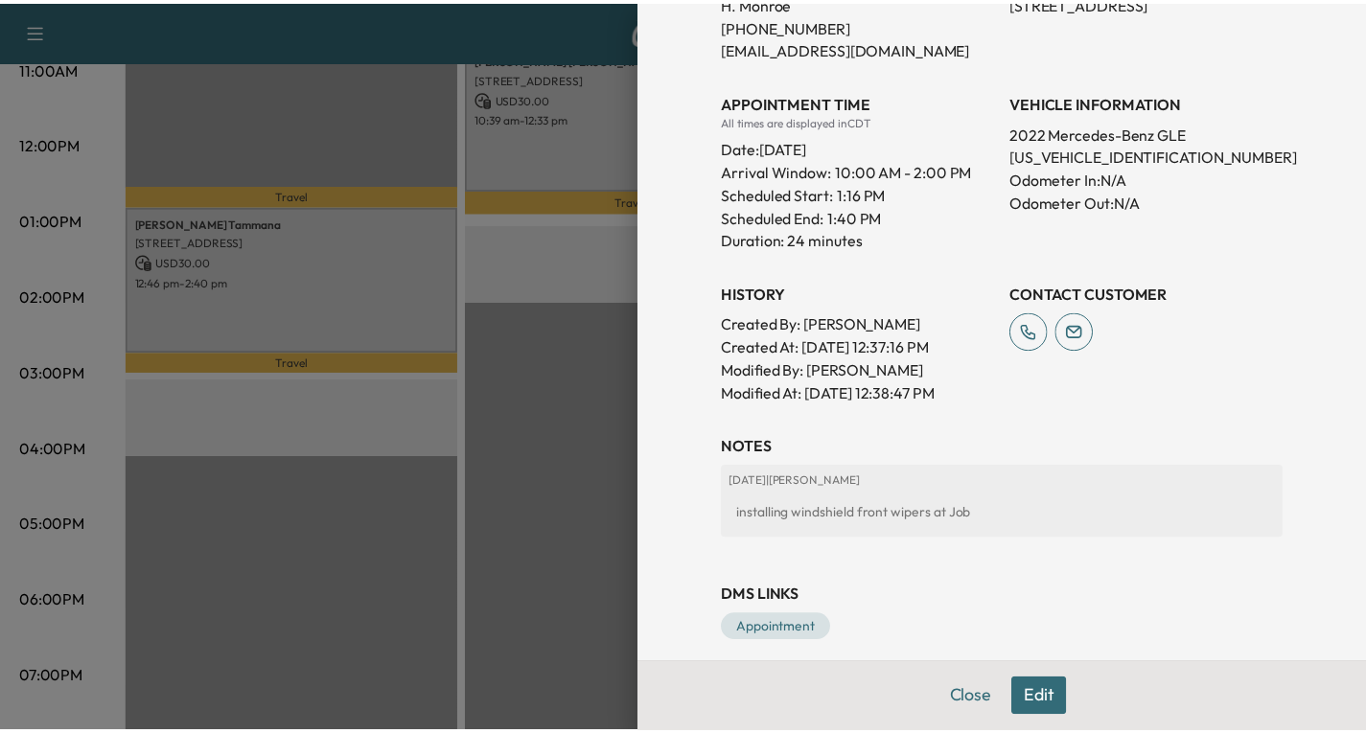
scroll to position [474, 0]
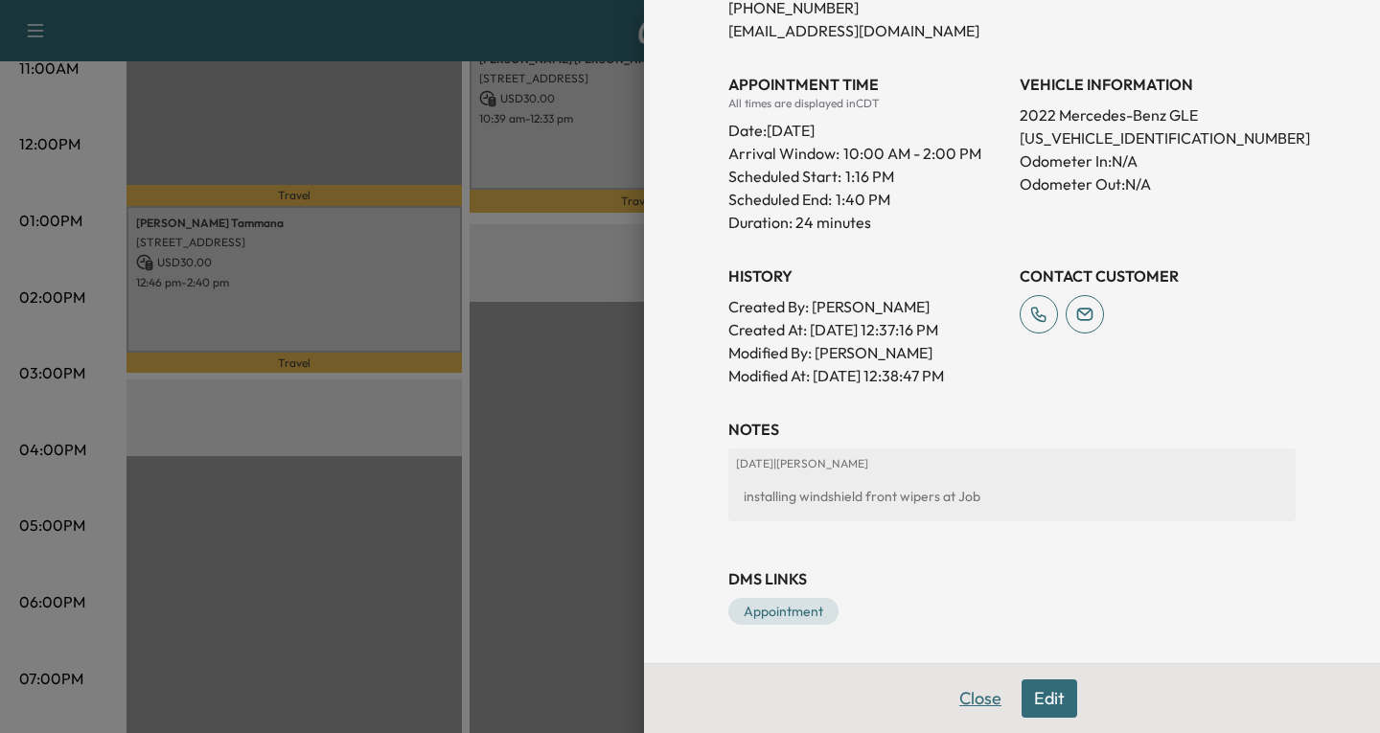
click at [960, 701] on button "Close" at bounding box center [980, 699] width 67 height 38
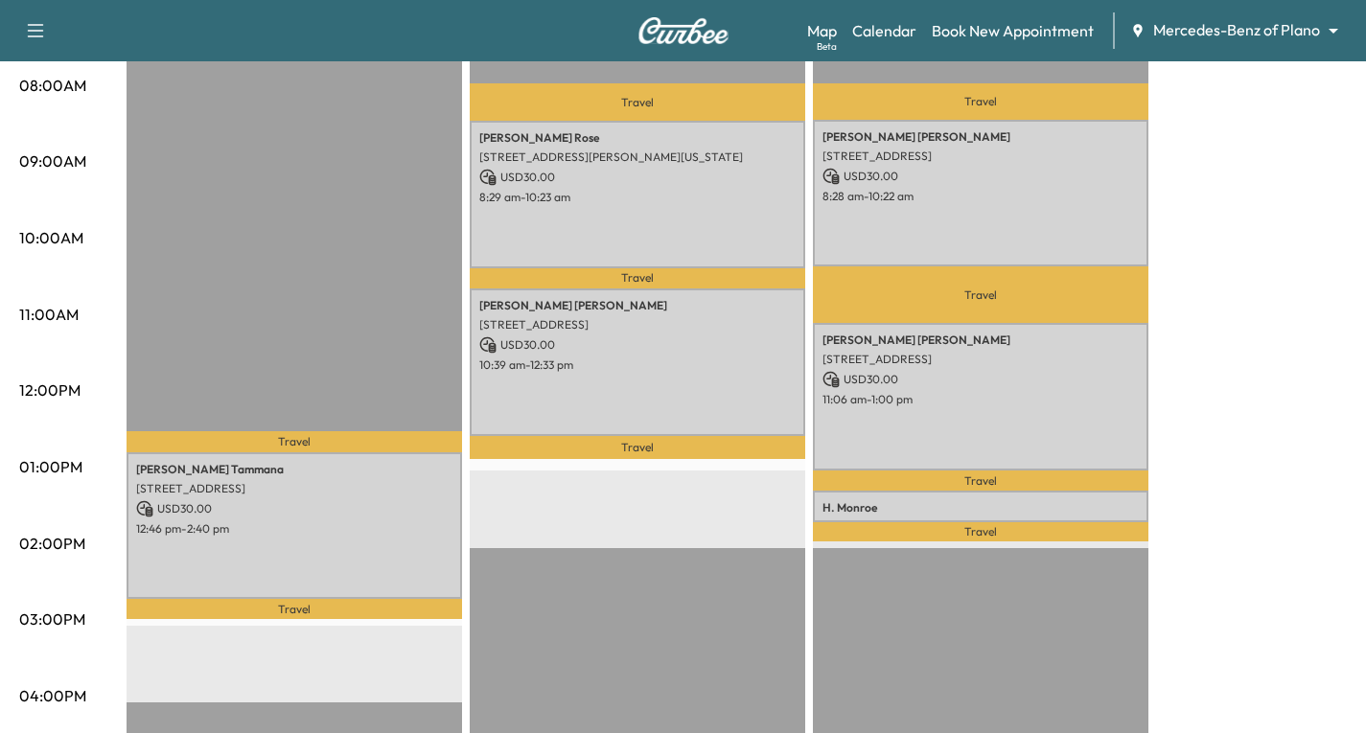
scroll to position [479, 0]
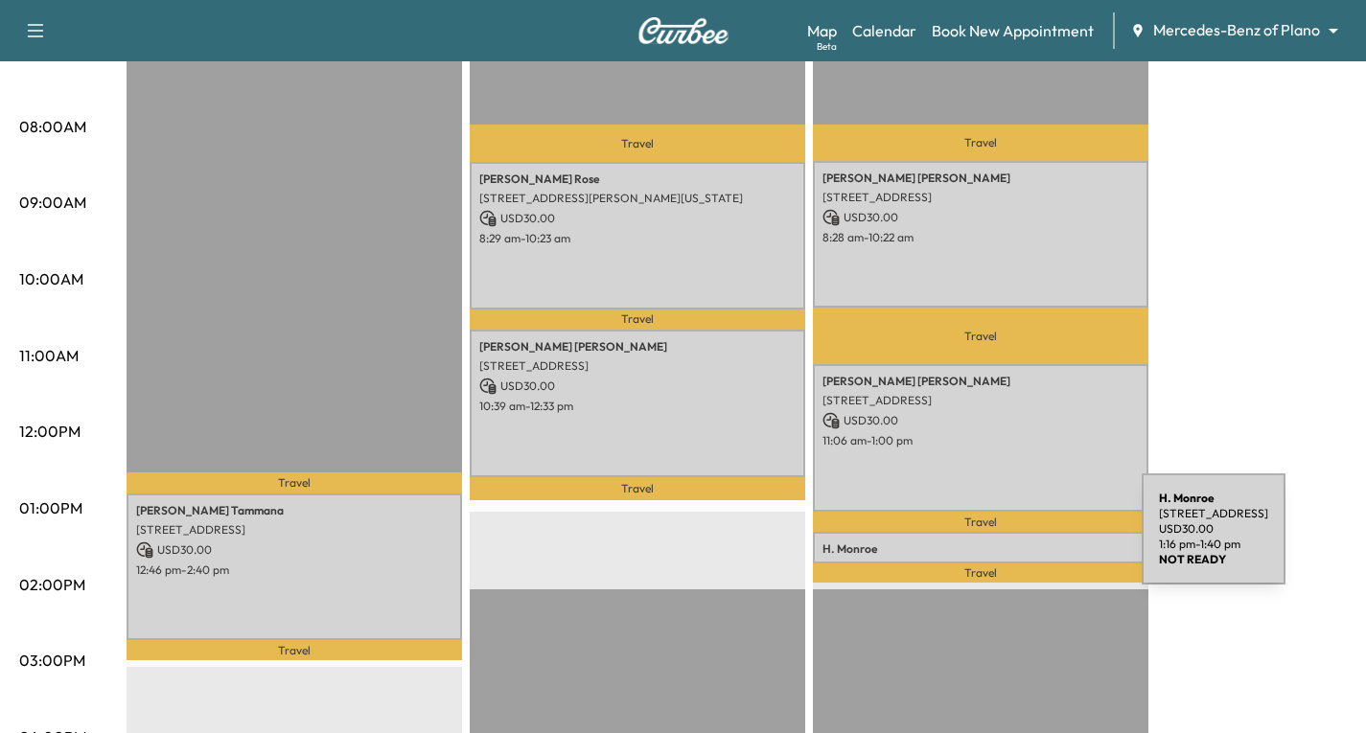
click at [998, 542] on p "[PERSON_NAME]" at bounding box center [980, 549] width 316 height 15
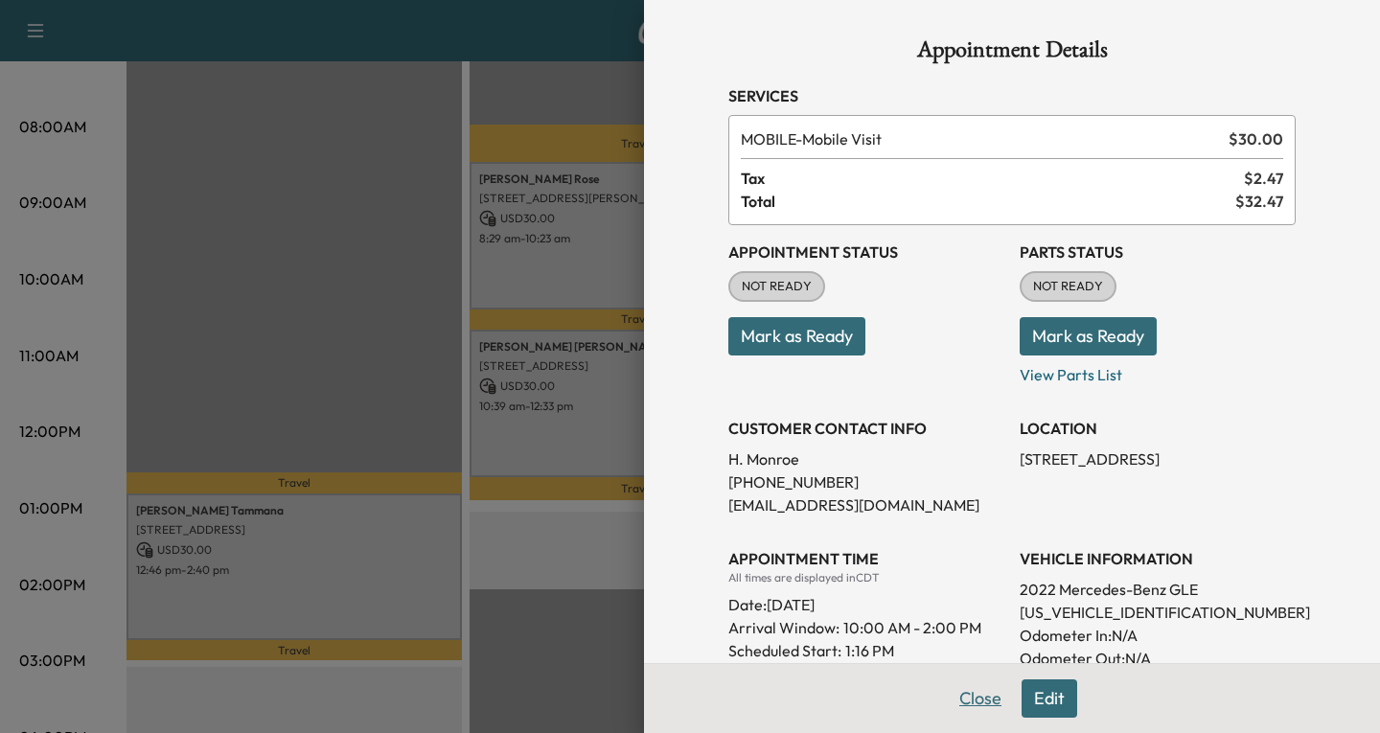
click at [967, 700] on button "Close" at bounding box center [980, 699] width 67 height 38
